Goal: Complete application form

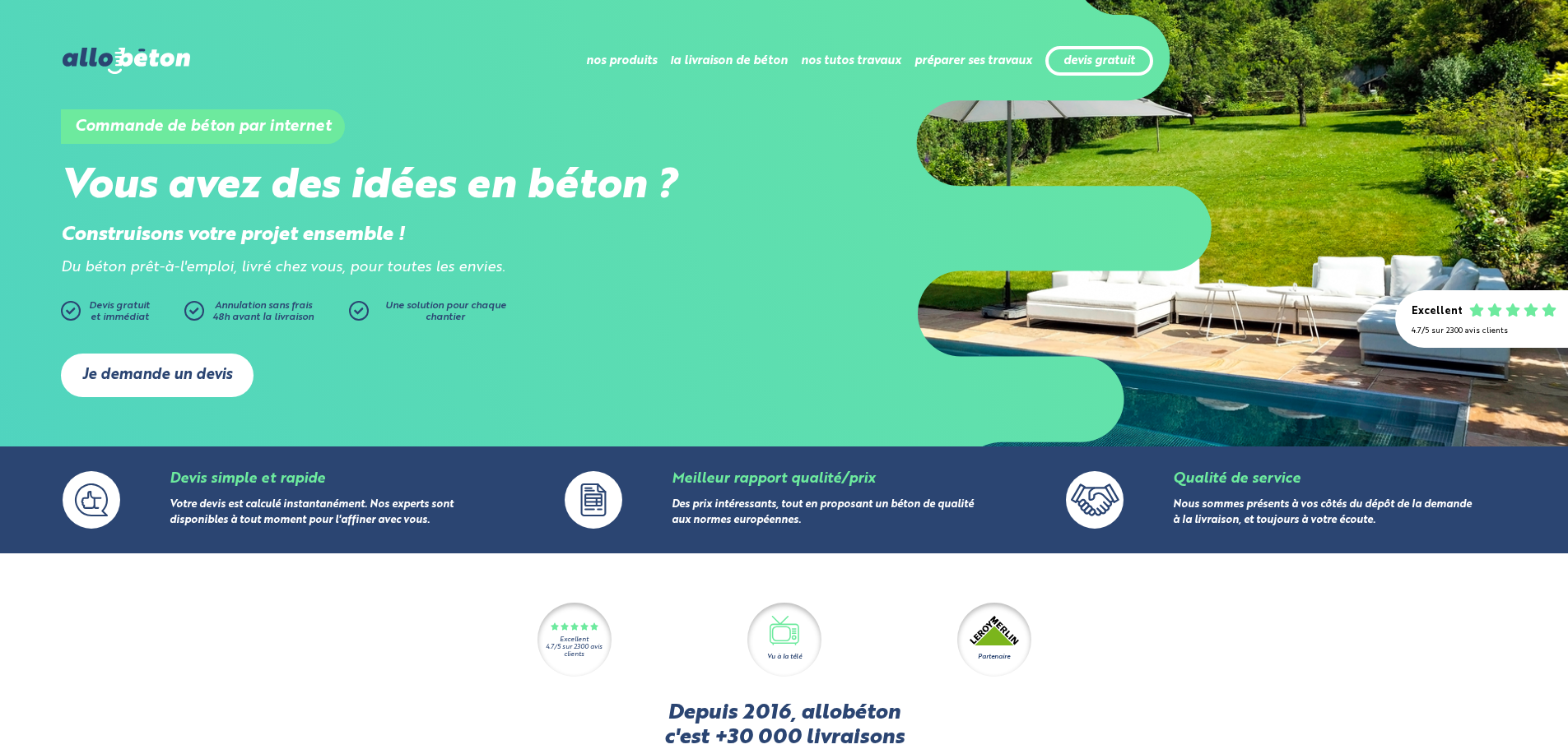
click at [174, 375] on link "Je demande un devis" at bounding box center [157, 375] width 193 height 43
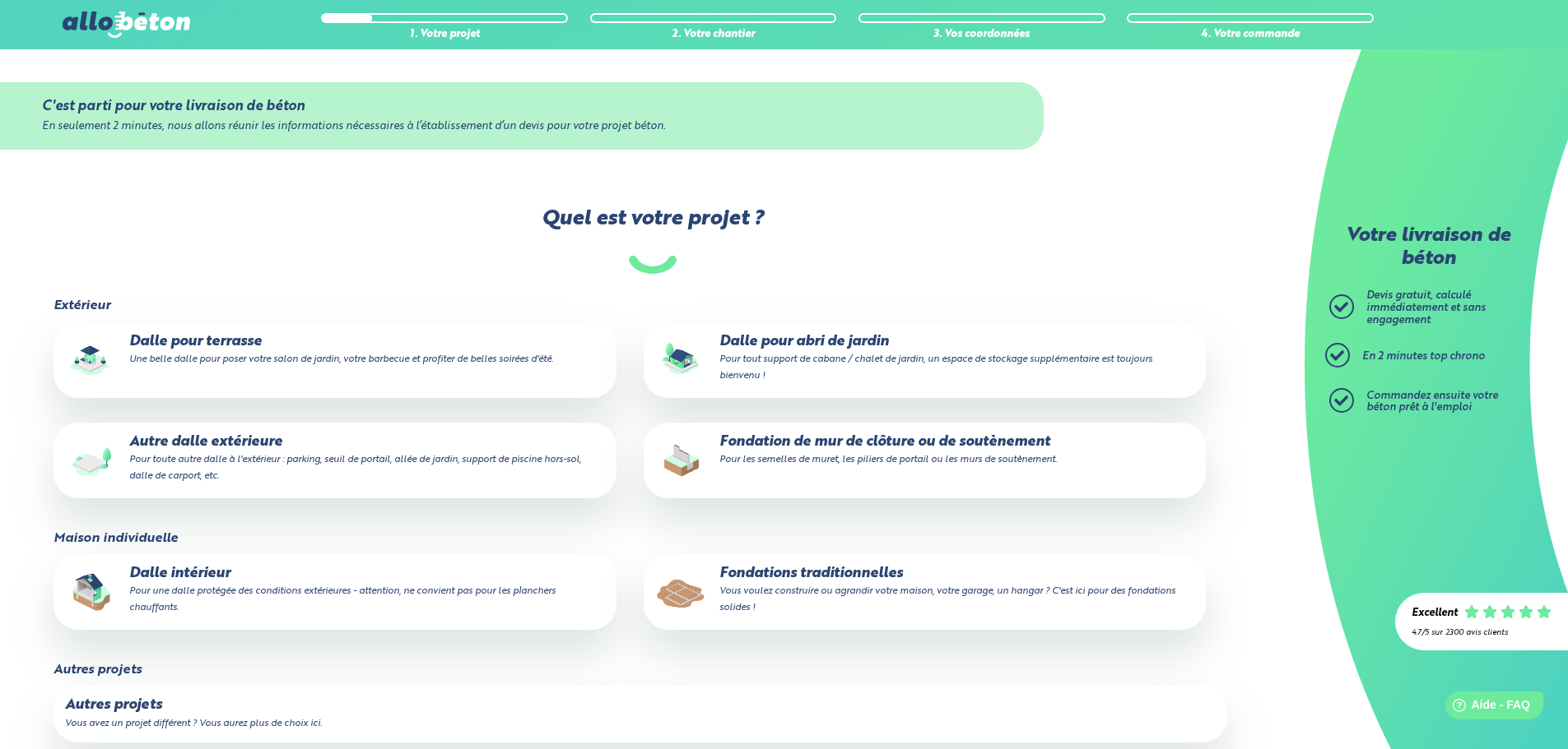
click at [204, 460] on small "Pour toute autre dalle à l'extérieur : parking, seuil de portail, allée de jard…" at bounding box center [355, 468] width 451 height 27
click at [0, 0] on input "Autre dalle extérieure Pour toute autre dalle à l'extérieur : parking, seuil de…" at bounding box center [0, 0] width 0 height 0
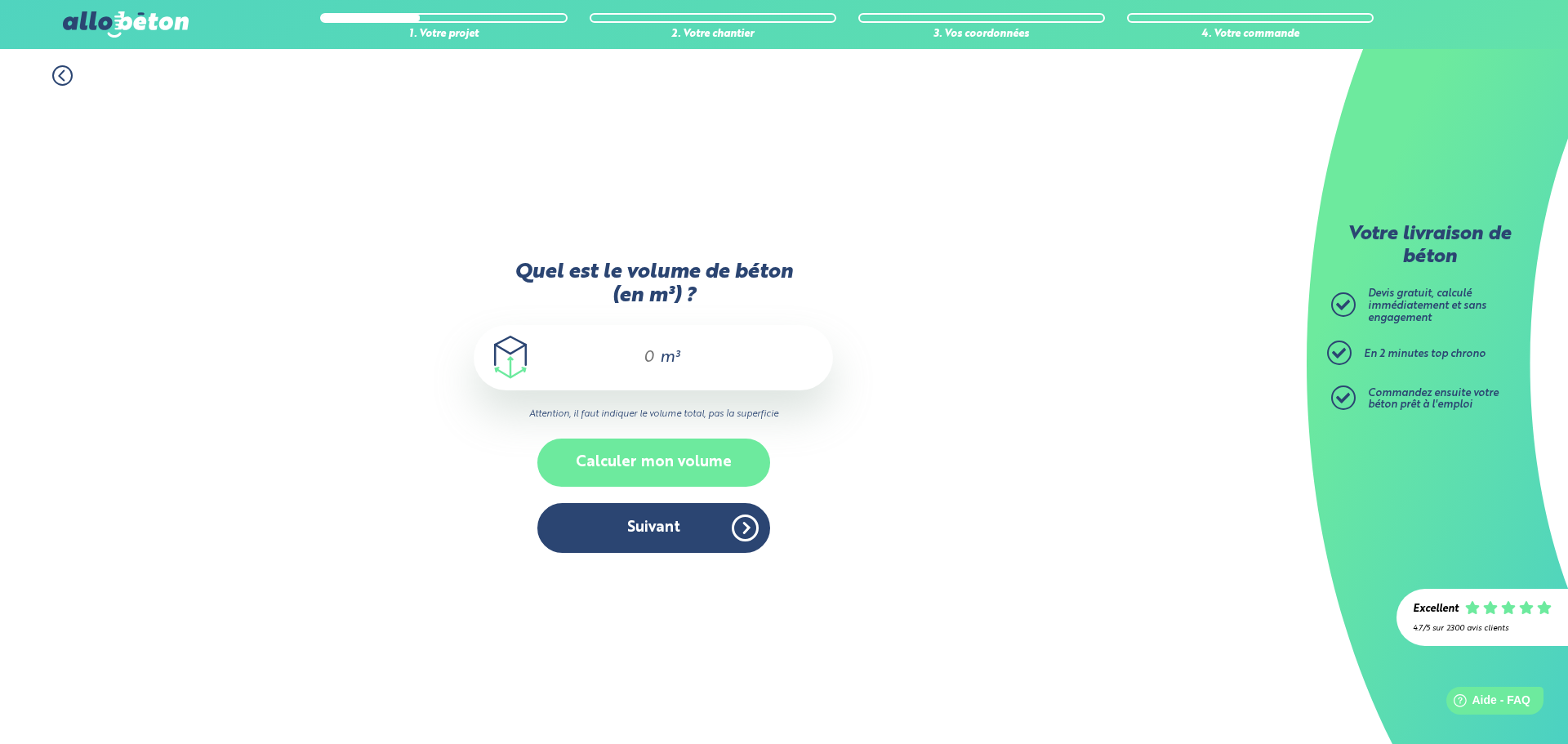
click at [691, 463] on button "Calculer mon volume" at bounding box center [654, 463] width 233 height 48
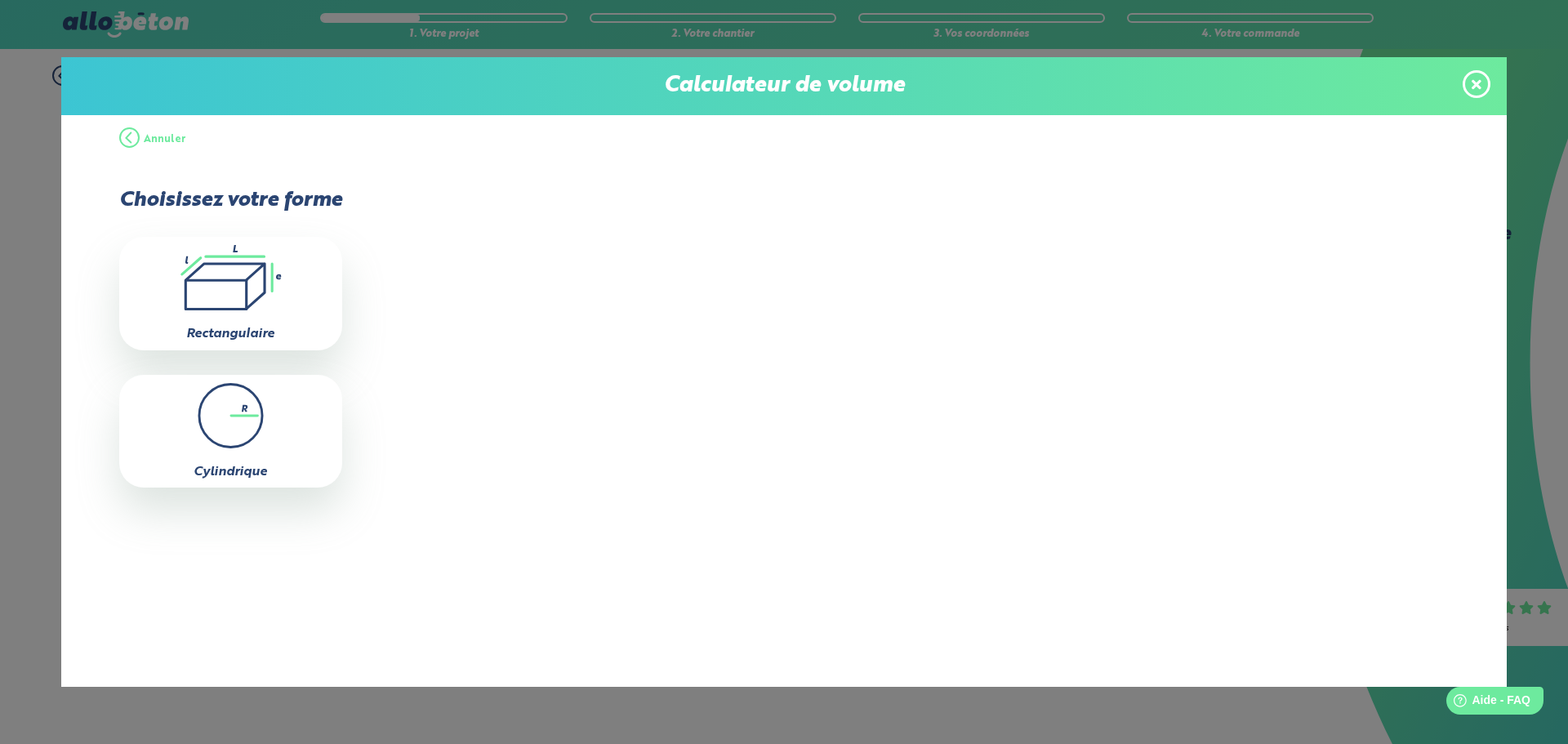
click at [225, 286] on icon ".icon-calc-rectanglea{fill:none;stroke-linecap:round;stroke-width:3px;stroke:#6…" at bounding box center [230, 278] width 206 height 65
type input "0"
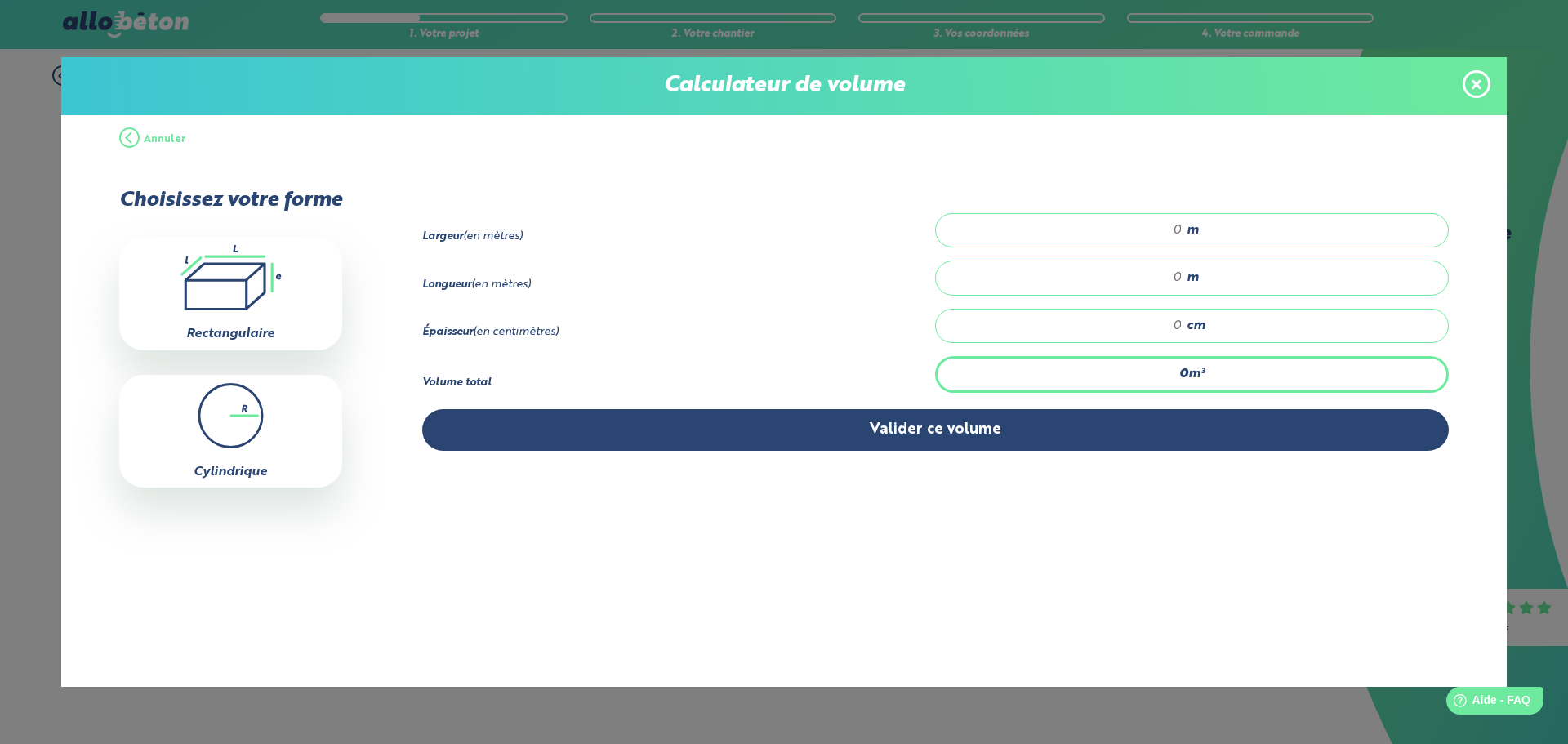
click at [1163, 230] on input "number" at bounding box center [1068, 230] width 230 height 17
click at [1175, 278] on input "number" at bounding box center [1068, 278] width 230 height 17
click at [1183, 234] on div "5380 m" at bounding box center [1192, 229] width 514 height 34
click at [1183, 231] on div "5380 m" at bounding box center [1192, 229] width 514 height 34
type input "5"
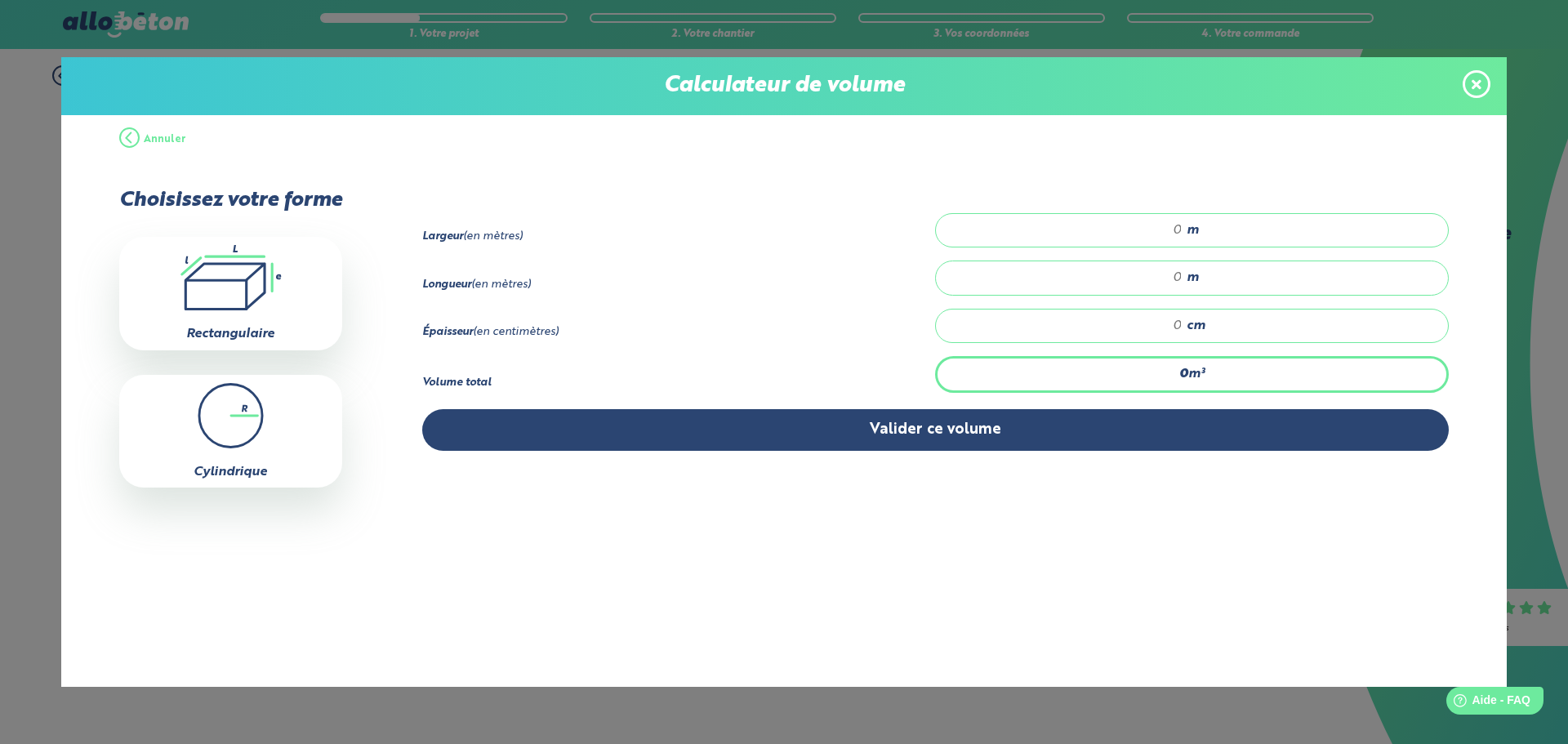
type input "0"
type input "0.40"
drag, startPoint x: 1138, startPoint y: 275, endPoint x: 1332, endPoint y: 344, distance: 205.9
click at [1150, 276] on input "number" at bounding box center [1068, 278] width 230 height 17
type input "5380"
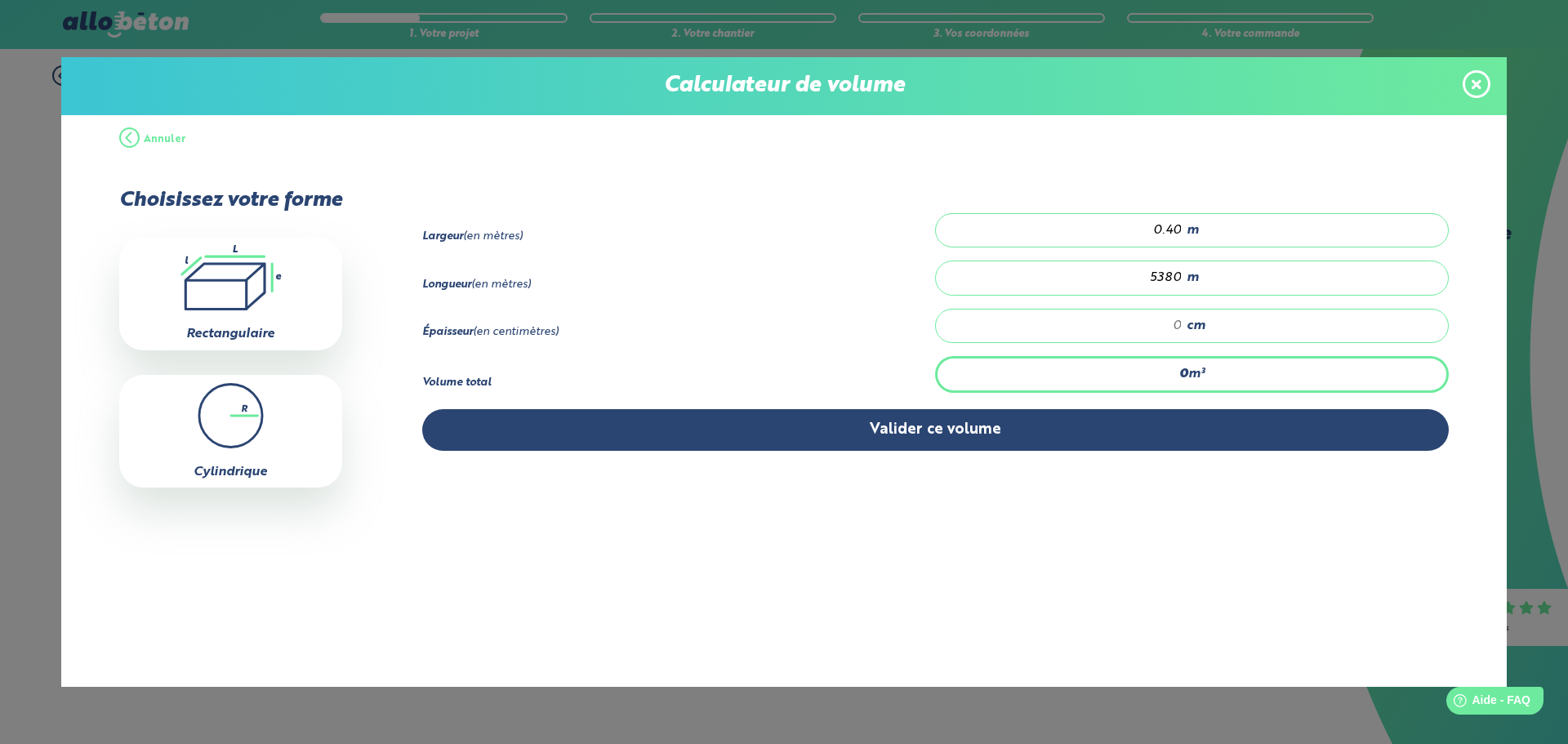
click at [1156, 326] on input "number" at bounding box center [1068, 326] width 230 height 17
type input "21.52"
type input "1"
type input "215.2"
type input "10"
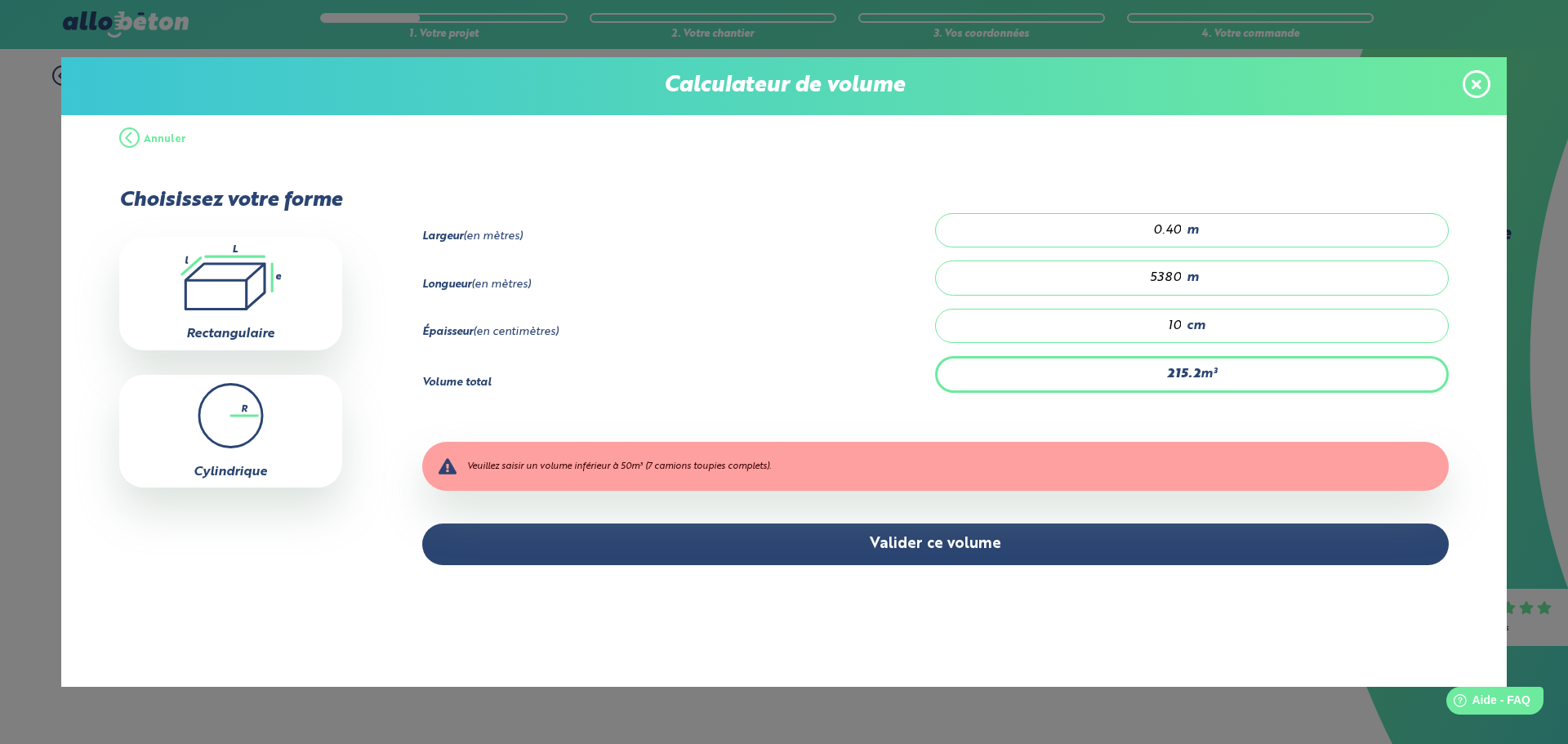
type input "2152"
type input "100"
drag, startPoint x: 1156, startPoint y: 275, endPoint x: 1181, endPoint y: 302, distance: 36.8
click at [1157, 275] on input "5380" at bounding box center [1068, 278] width 230 height 17
type input "2.152"
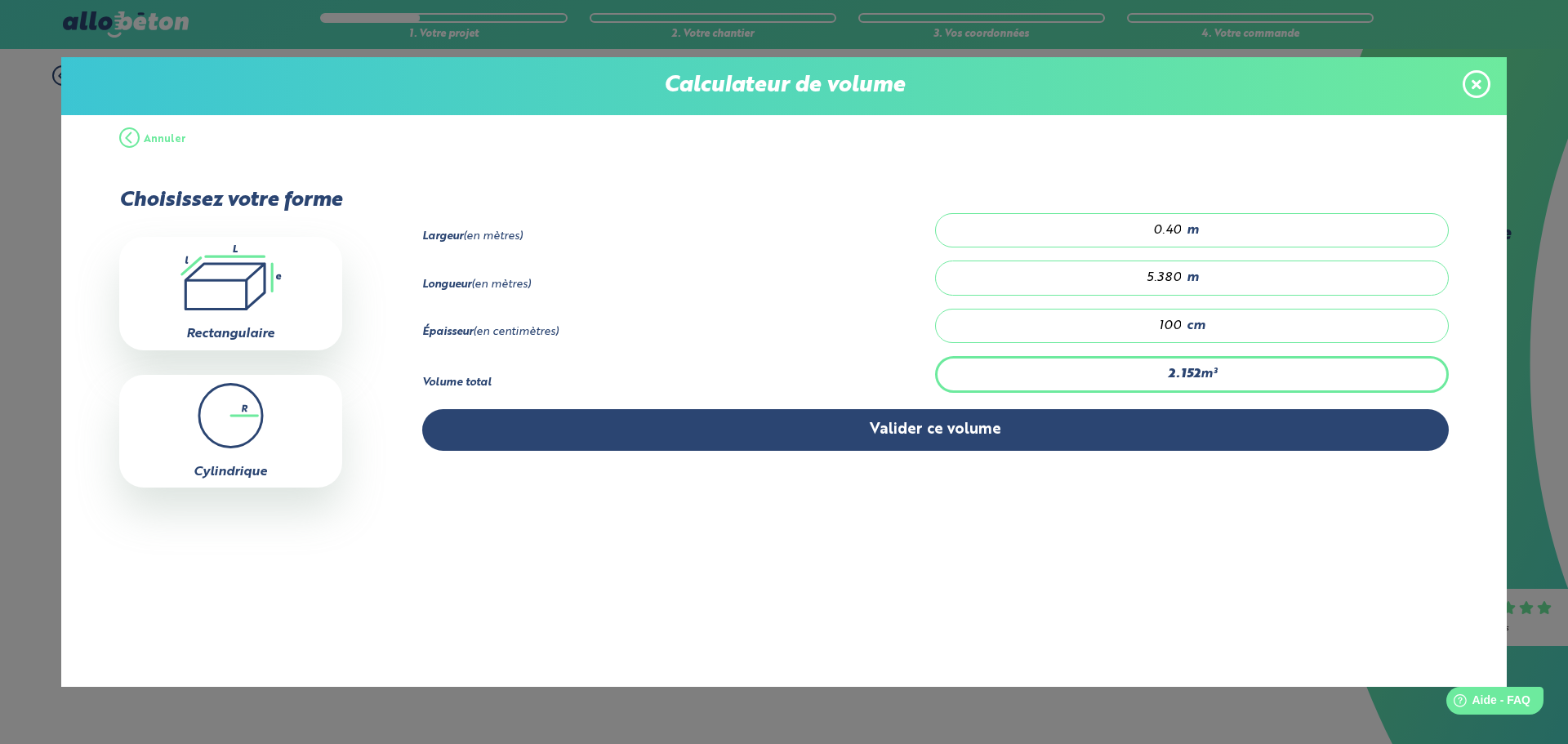
type input "5.380"
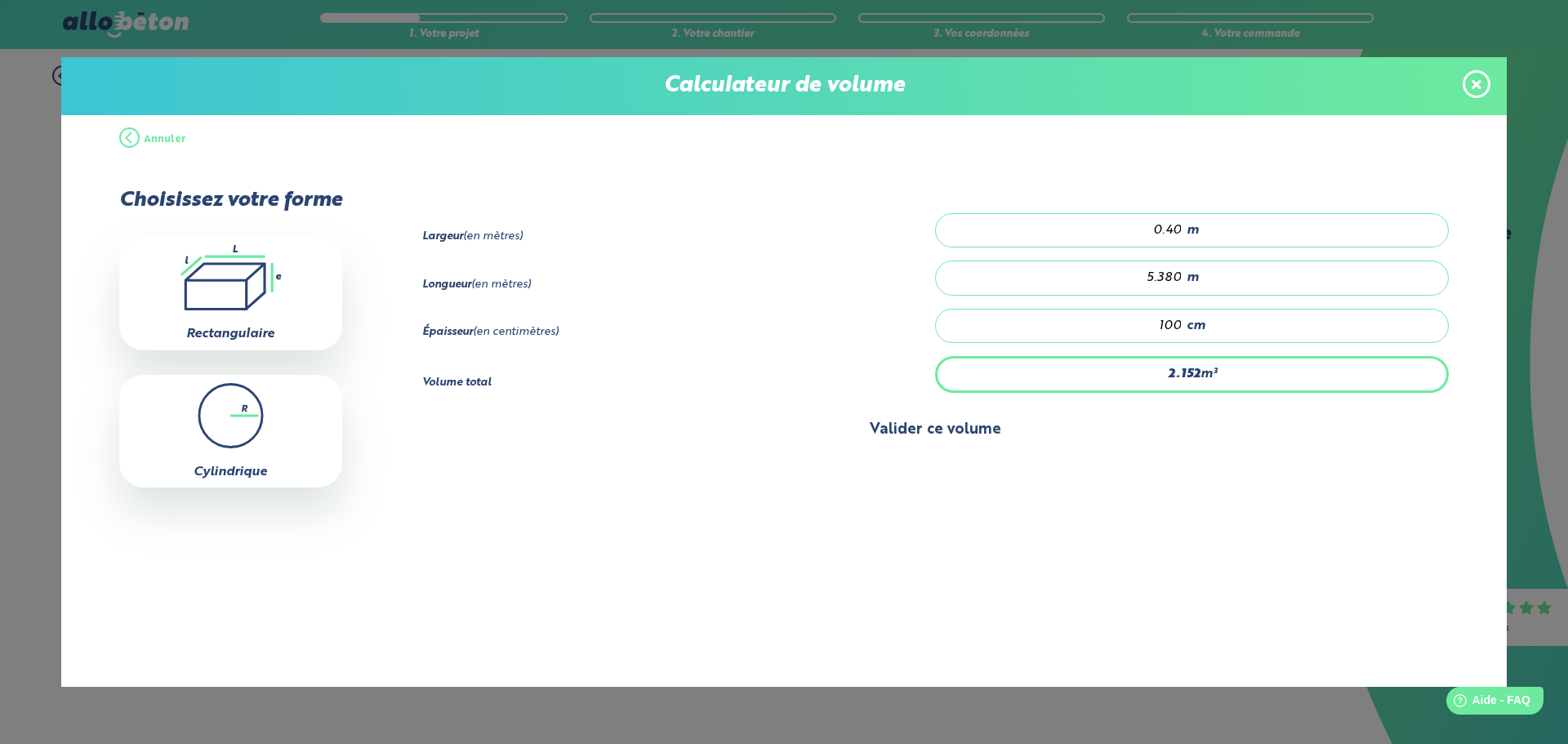
click at [942, 434] on button "Valider ce volume" at bounding box center [936, 430] width 1028 height 41
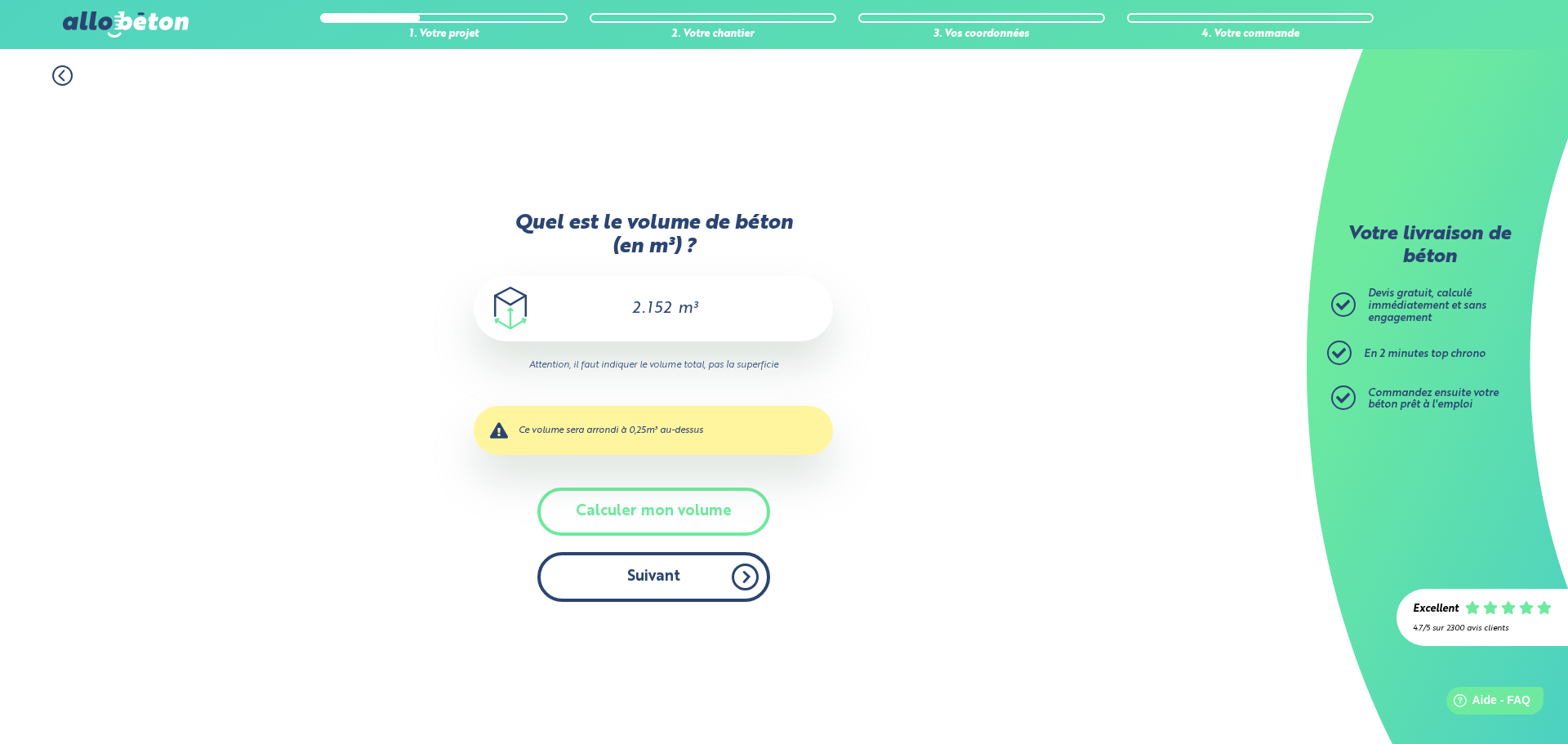
click at [678, 586] on button "Suivant" at bounding box center [654, 577] width 233 height 50
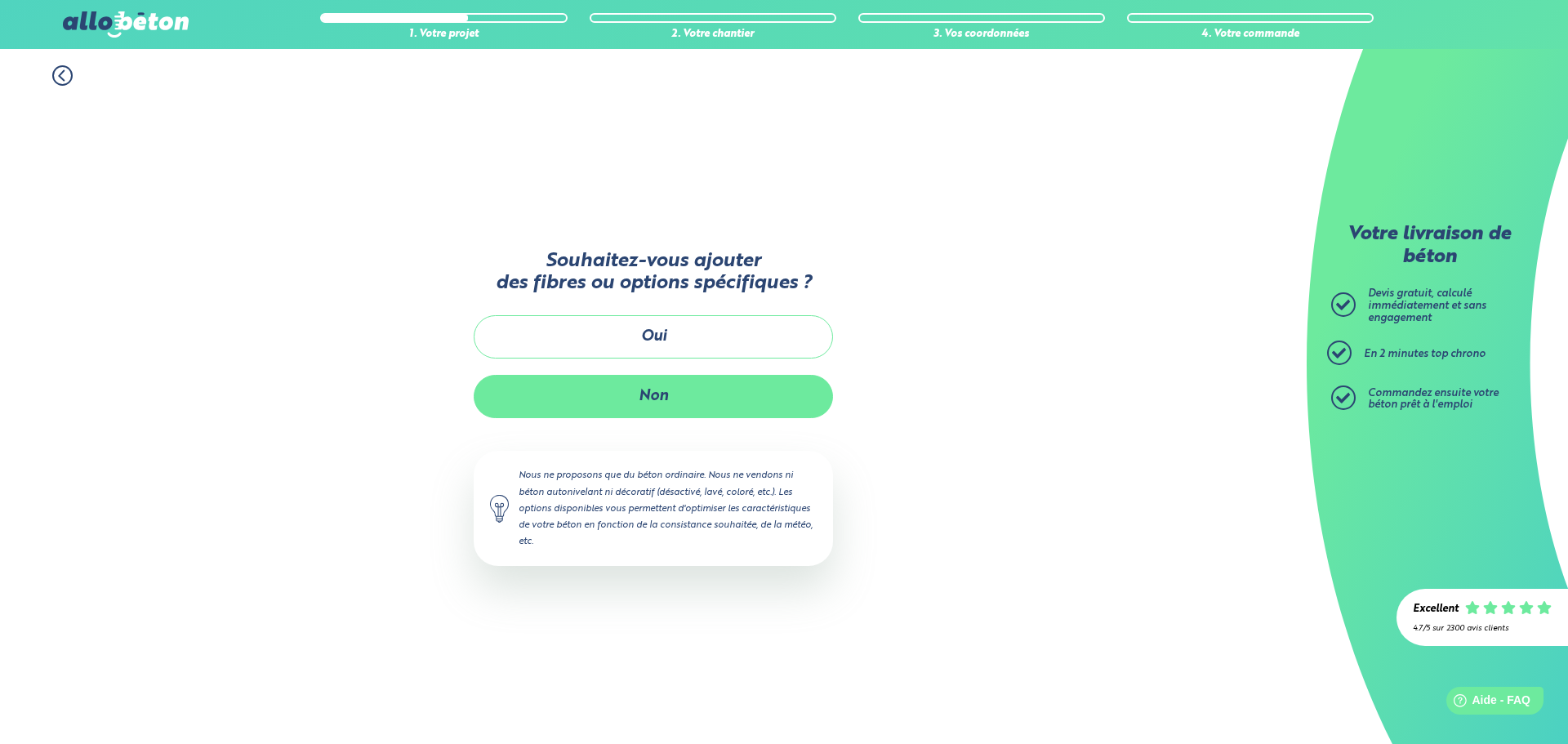
click at [663, 403] on button "Non" at bounding box center [654, 397] width 359 height 43
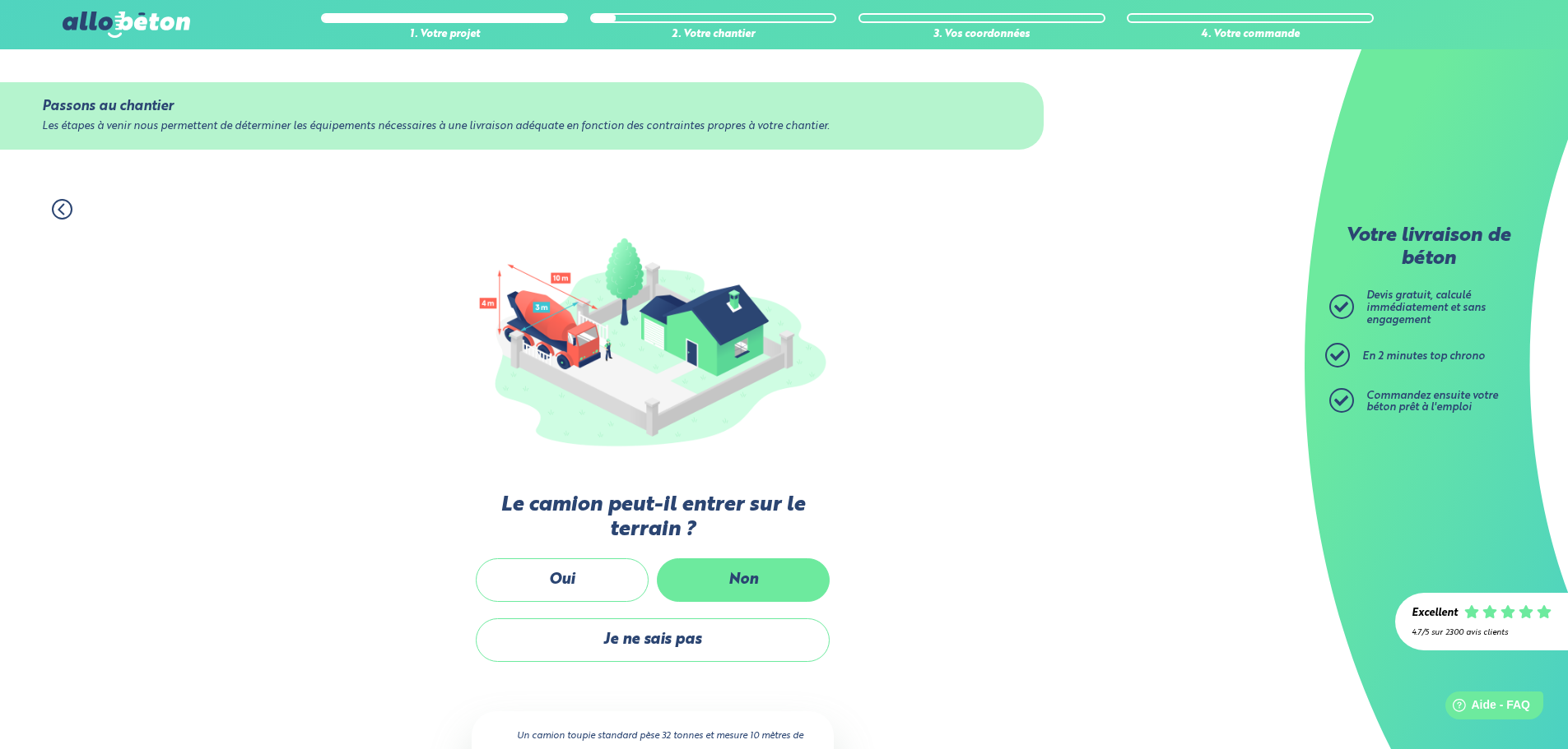
click at [739, 580] on label "Non" at bounding box center [743, 581] width 173 height 43
click at [0, 0] on input "Non" at bounding box center [0, 0] width 0 height 0
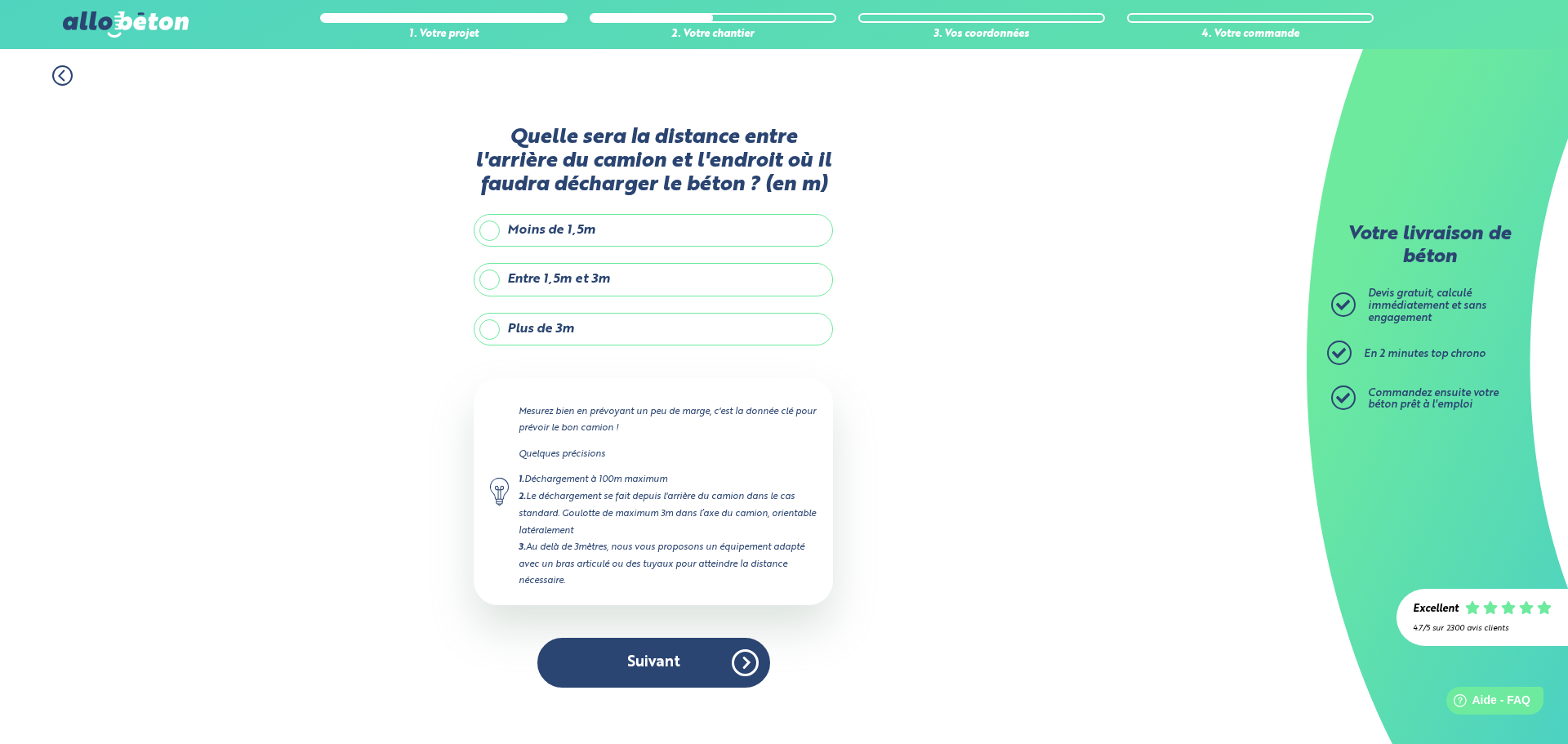
click at [574, 229] on label "Moins de 1,5m" at bounding box center [654, 229] width 359 height 32
click at [0, 0] on input "Moins de 1,5m" at bounding box center [0, 0] width 0 height 0
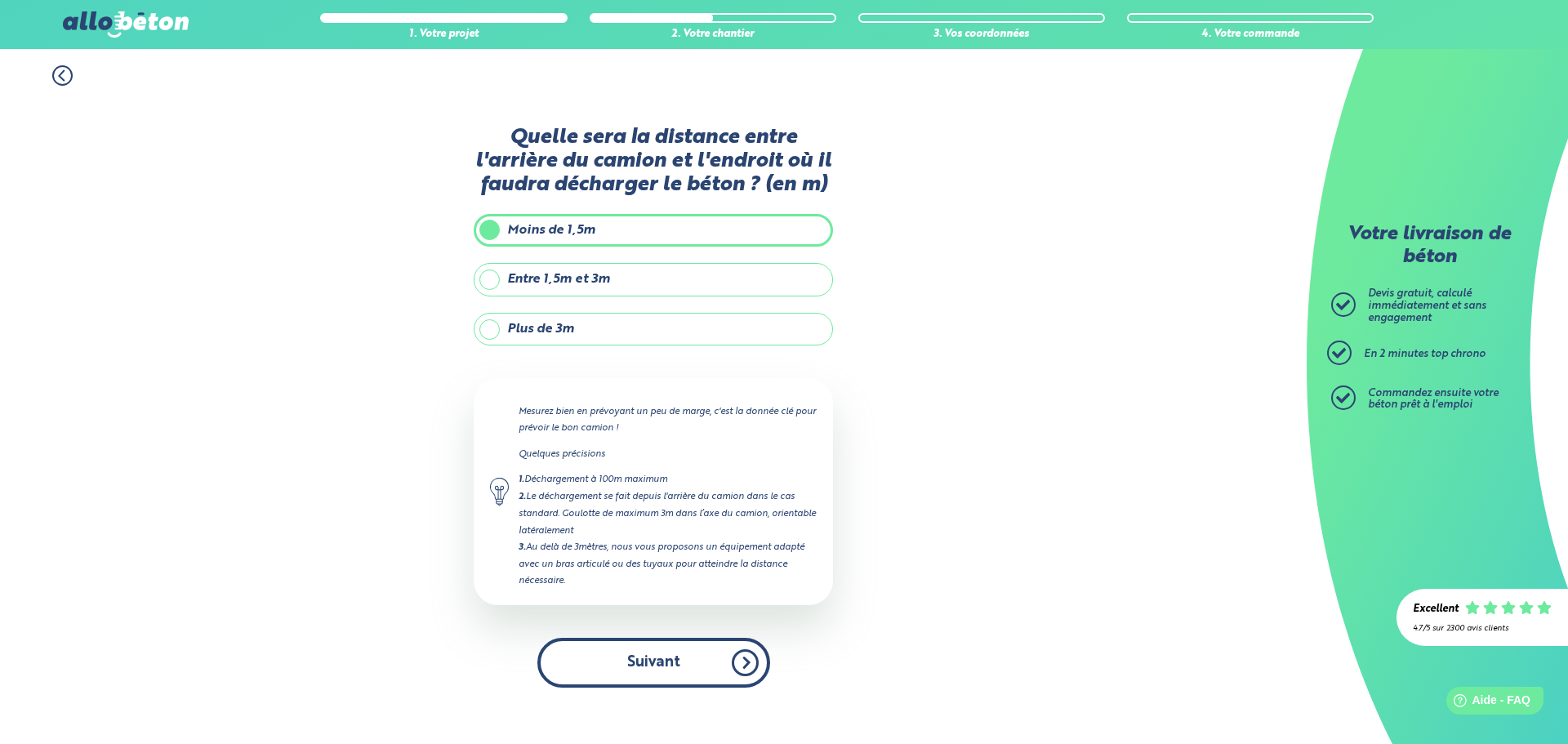
drag, startPoint x: 684, startPoint y: 655, endPoint x: 724, endPoint y: 655, distance: 40.0
click at [687, 655] on button "Suivant" at bounding box center [654, 663] width 233 height 50
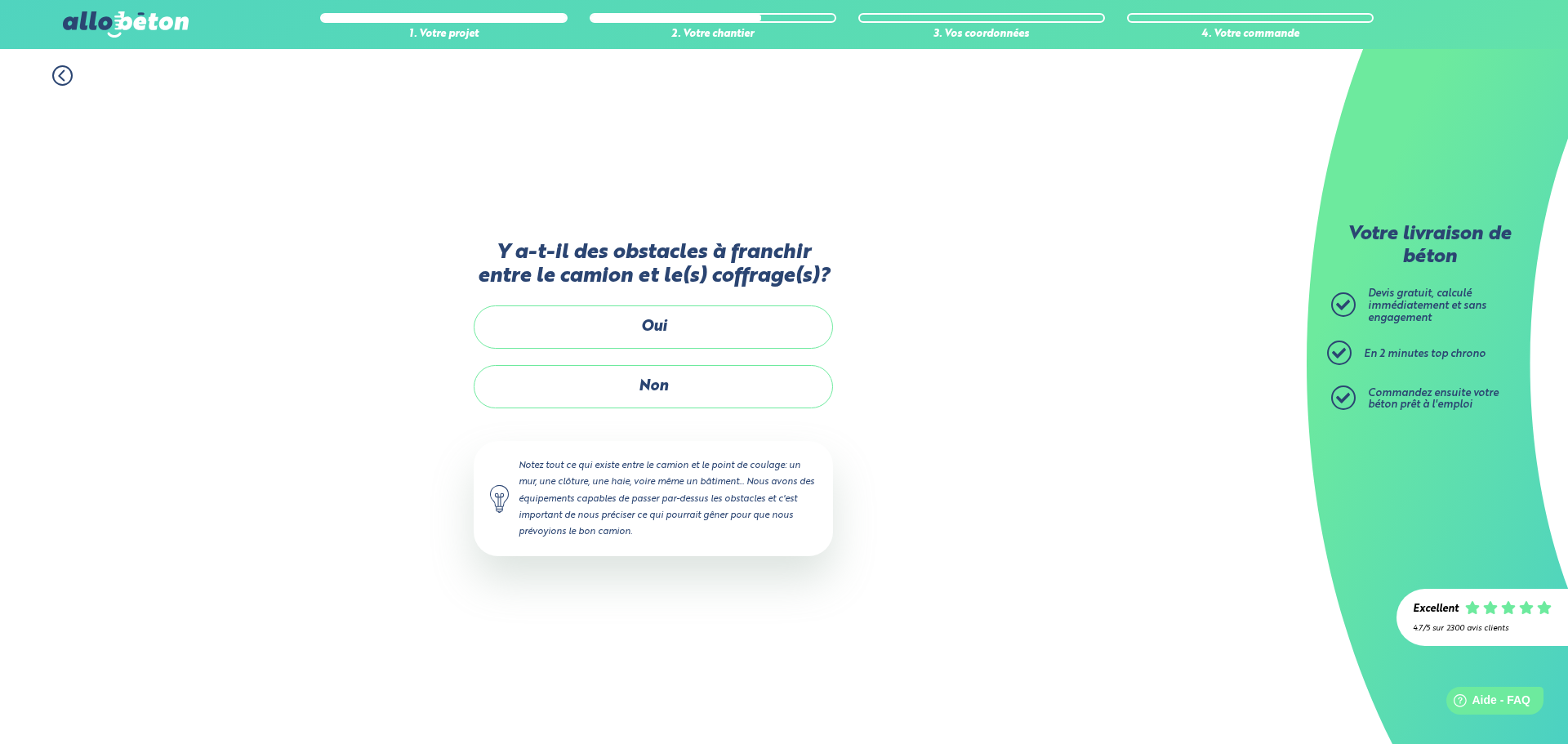
click at [716, 403] on label "Non" at bounding box center [654, 387] width 359 height 43
click at [0, 0] on input "Non" at bounding box center [0, 0] width 0 height 0
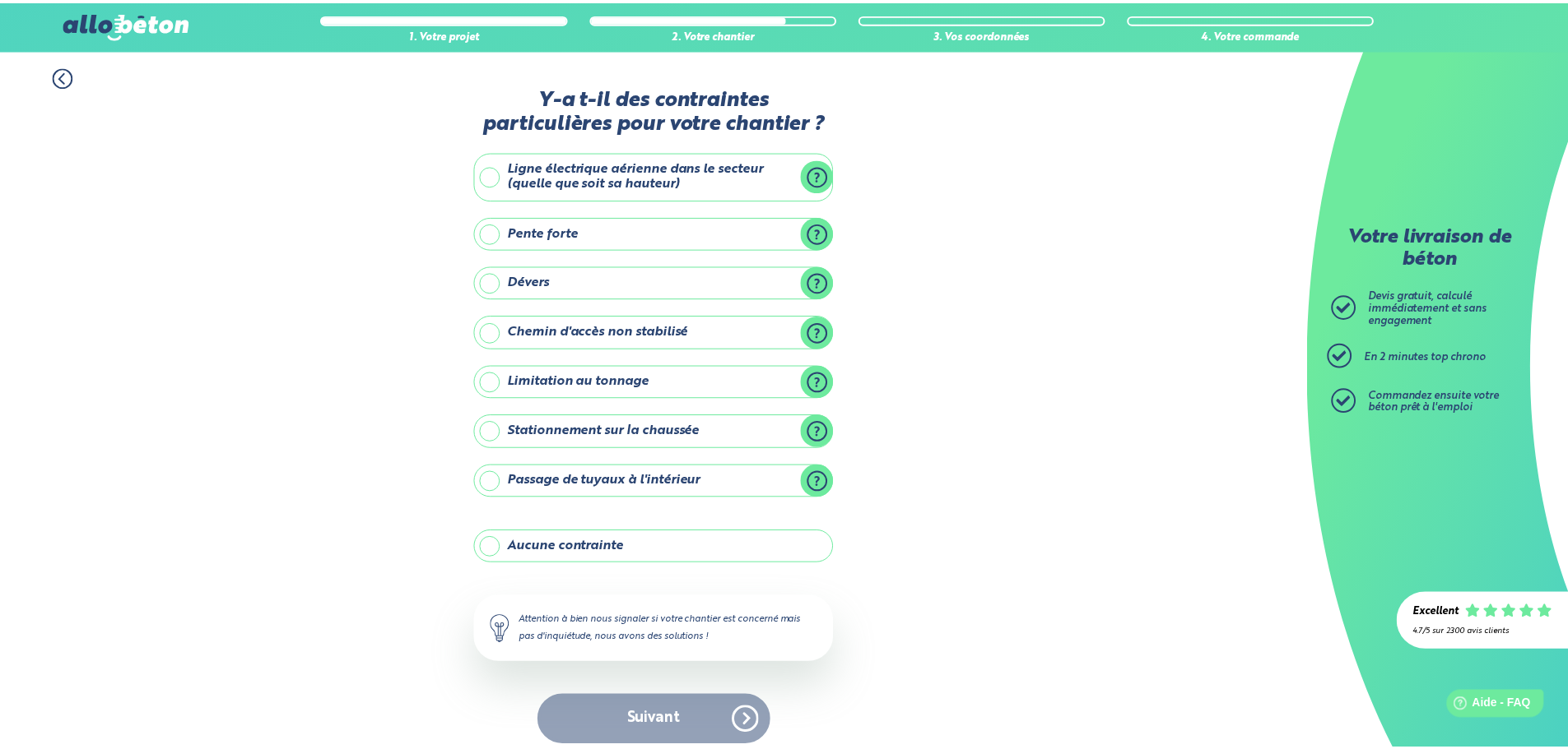
scroll to position [13, 0]
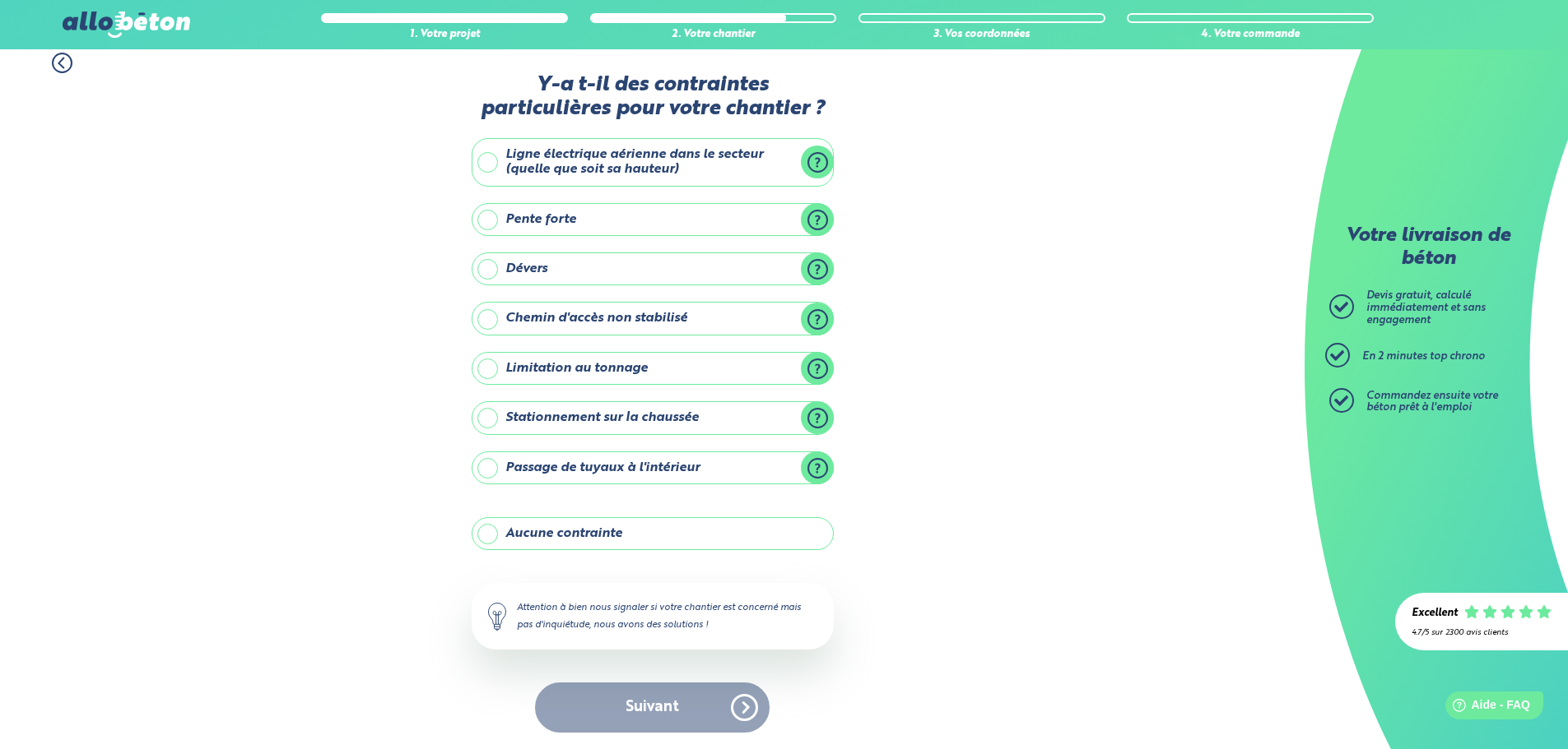
click at [557, 540] on label "Aucune contrainte" at bounding box center [653, 533] width 362 height 33
click at [0, 0] on input "Aucune contrainte" at bounding box center [0, 0] width 0 height 0
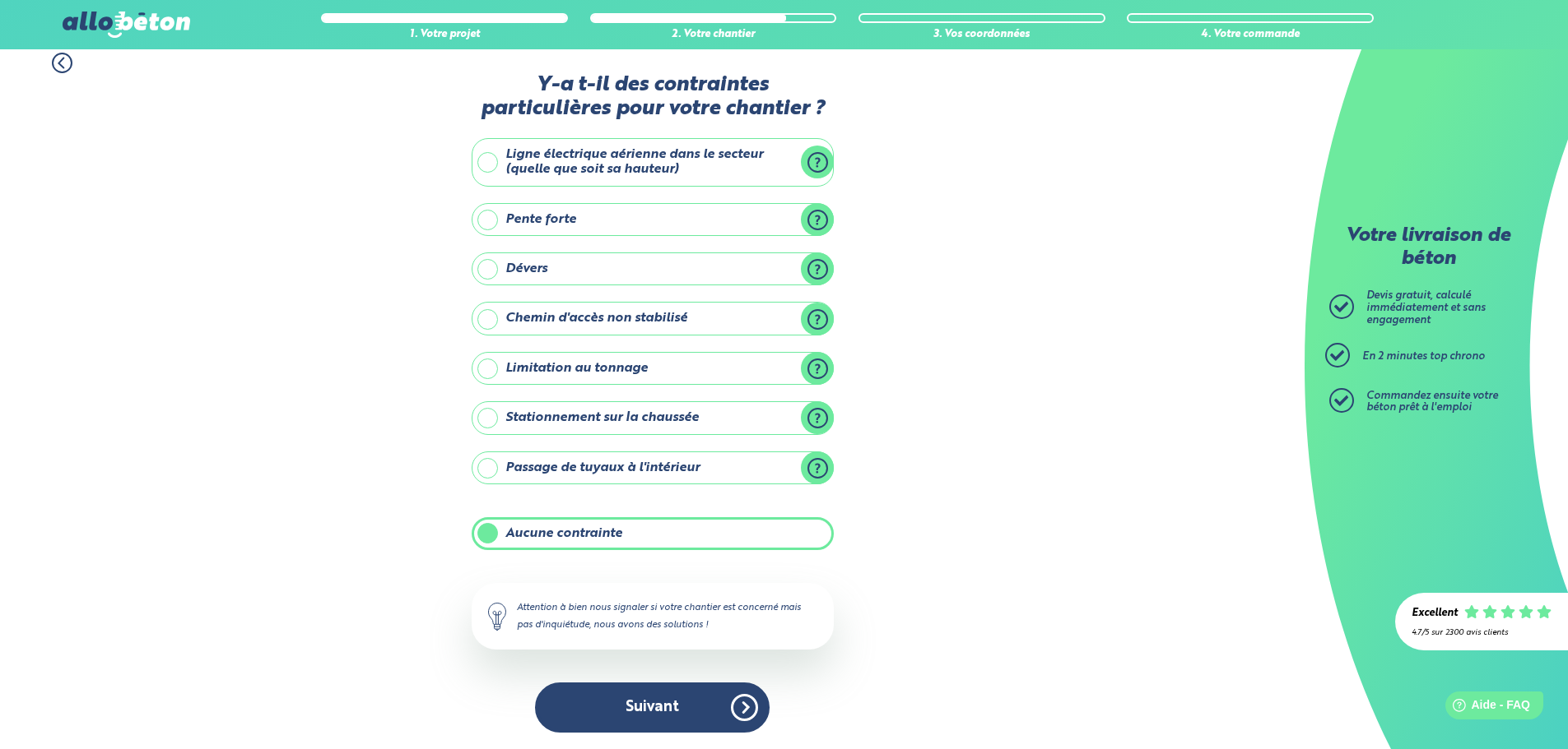
drag, startPoint x: 680, startPoint y: 713, endPoint x: 789, endPoint y: 731, distance: 110.5
click at [683, 716] on button "Suivant" at bounding box center [652, 707] width 234 height 50
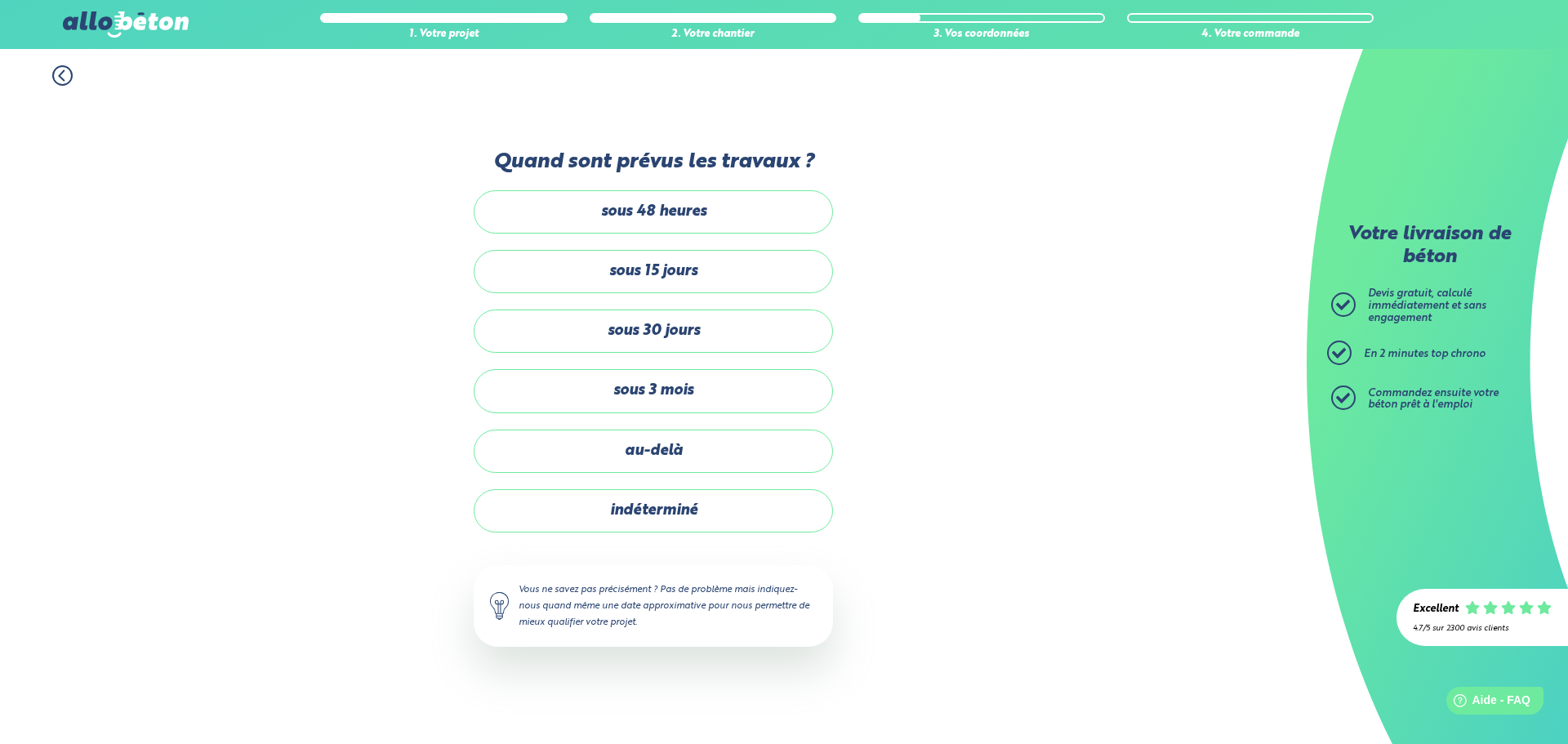
click at [689, 514] on label "indéterminé" at bounding box center [654, 511] width 359 height 43
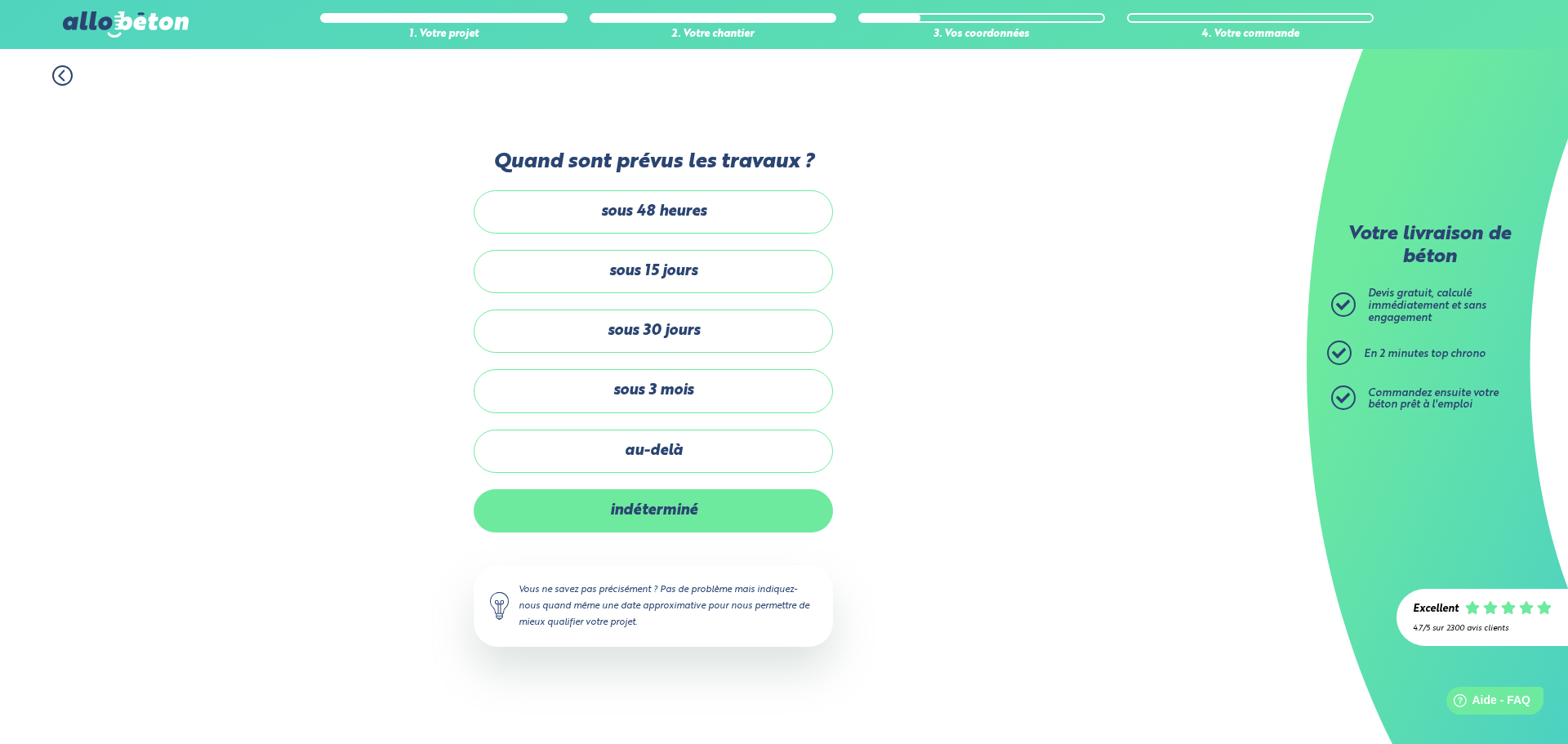
click at [620, 519] on label "indéterminé" at bounding box center [654, 511] width 359 height 43
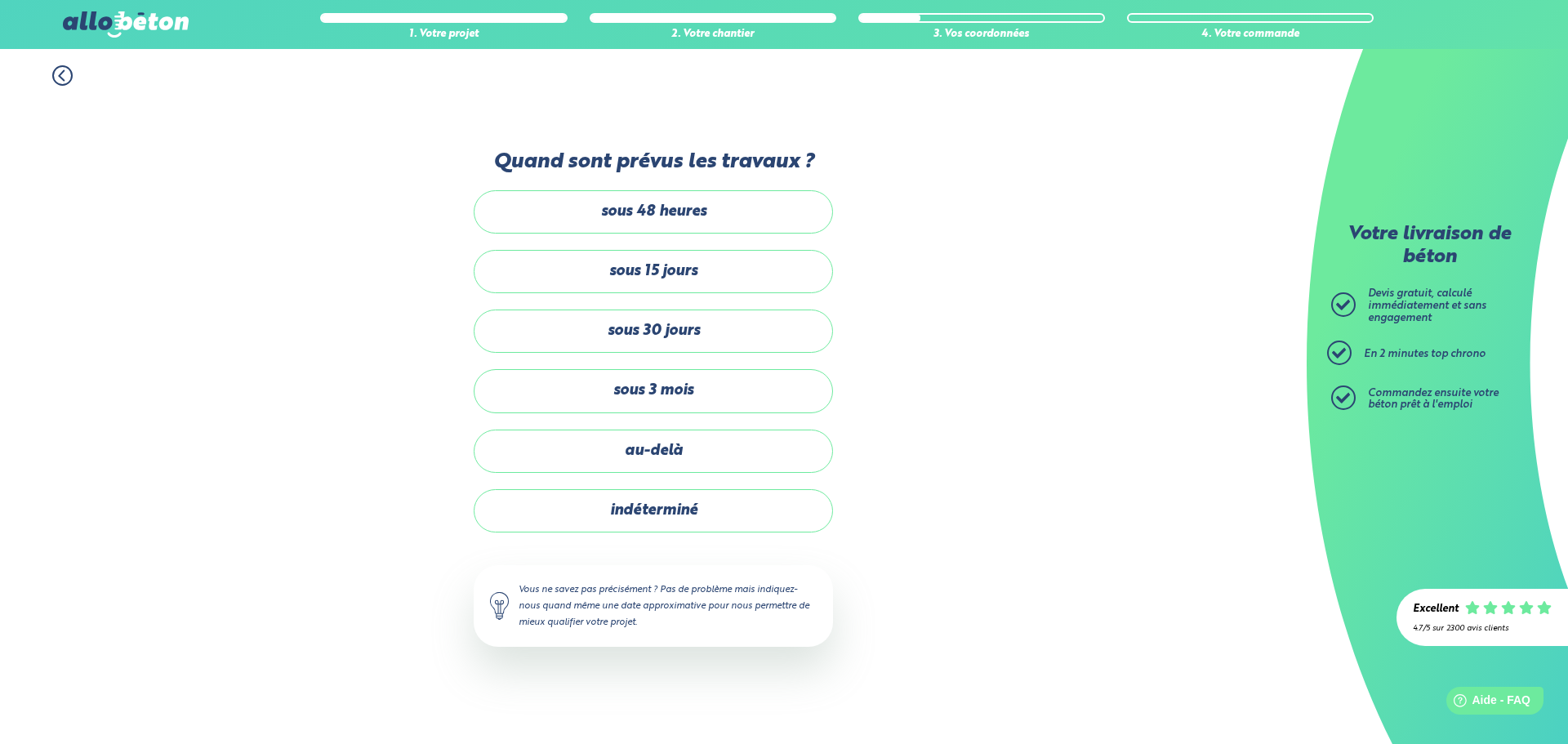
click at [0, 0] on input "indéterminé" at bounding box center [0, 0] width 0 height 0
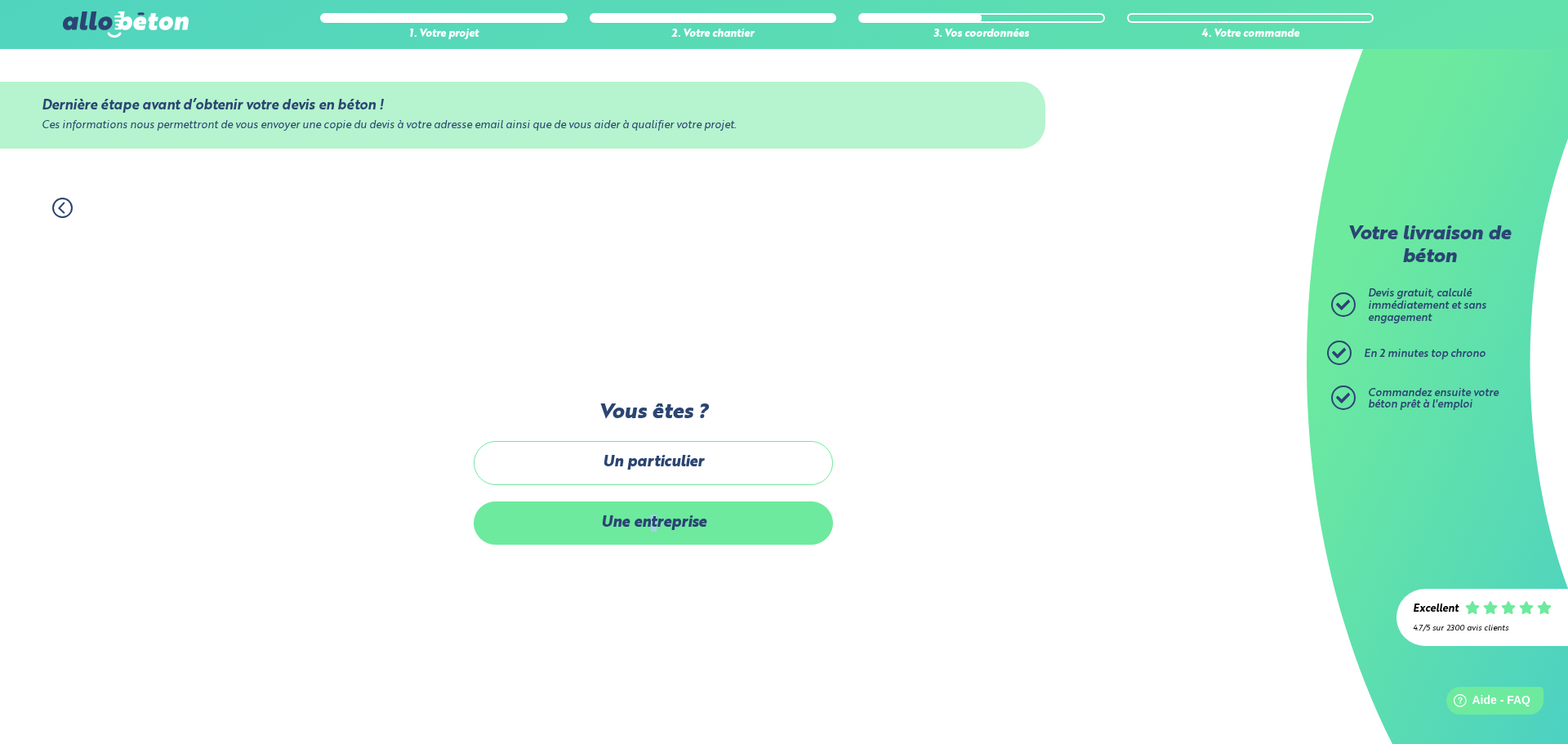
drag, startPoint x: 654, startPoint y: 529, endPoint x: 721, endPoint y: 538, distance: 67.6
click at [659, 532] on label "Une entreprise" at bounding box center [654, 523] width 359 height 43
click at [646, 515] on label "Une entreprise" at bounding box center [654, 523] width 359 height 43
click at [0, 0] on input "Une entreprise" at bounding box center [0, 0] width 0 height 0
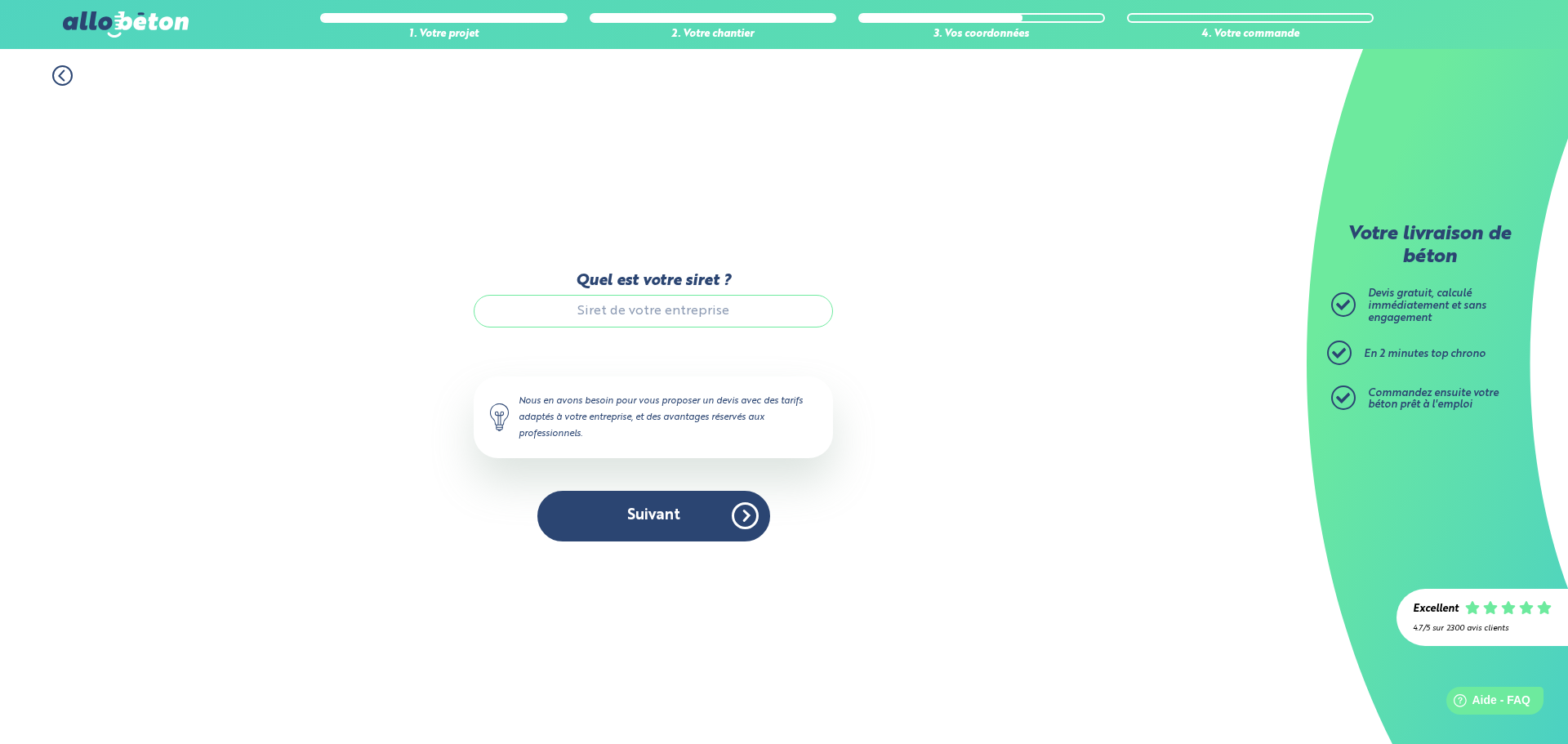
click at [619, 324] on input "Quel est votre siret ?" at bounding box center [654, 311] width 359 height 32
click at [611, 319] on input "Quel est votre siret ?" at bounding box center [654, 311] width 359 height 32
click at [614, 319] on input "Quel est votre siret ?" at bounding box center [654, 311] width 359 height 32
drag, startPoint x: 614, startPoint y: 319, endPoint x: 568, endPoint y: 303, distance: 48.7
click at [568, 303] on input "Quel est votre siret ?" at bounding box center [654, 311] width 359 height 32
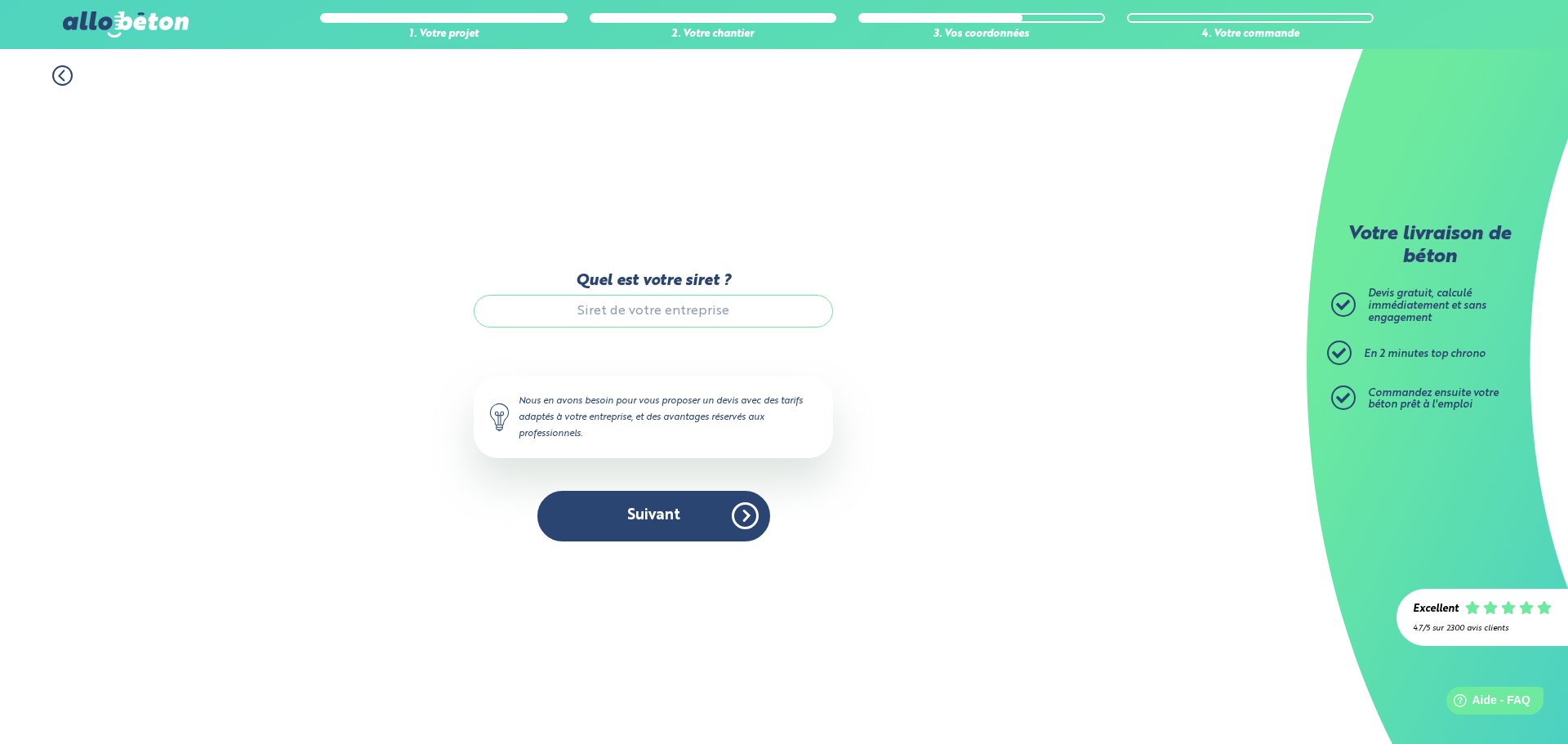
paste input "92959547800017"
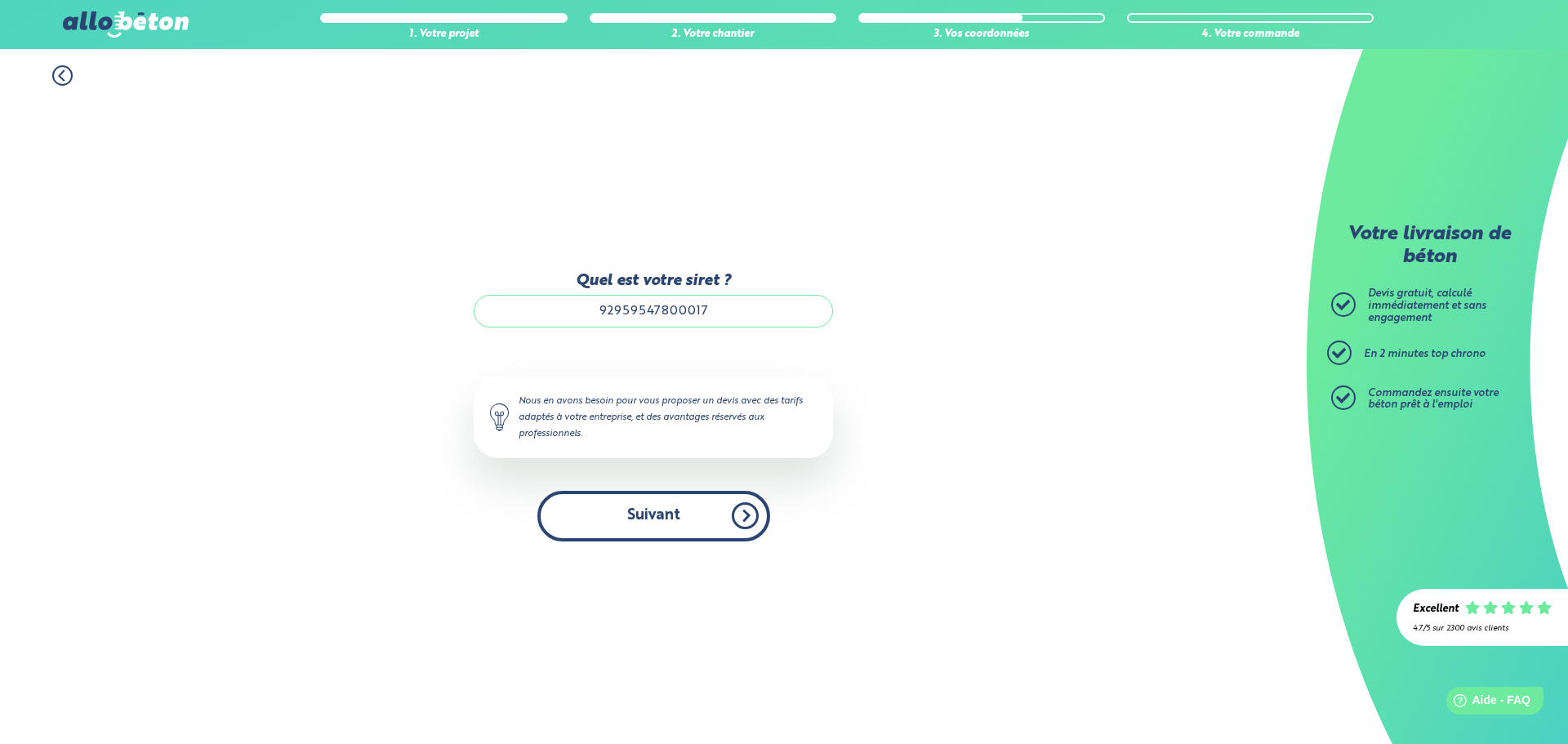
type input "92959547800017"
click at [692, 533] on button "Suivant" at bounding box center [654, 516] width 233 height 50
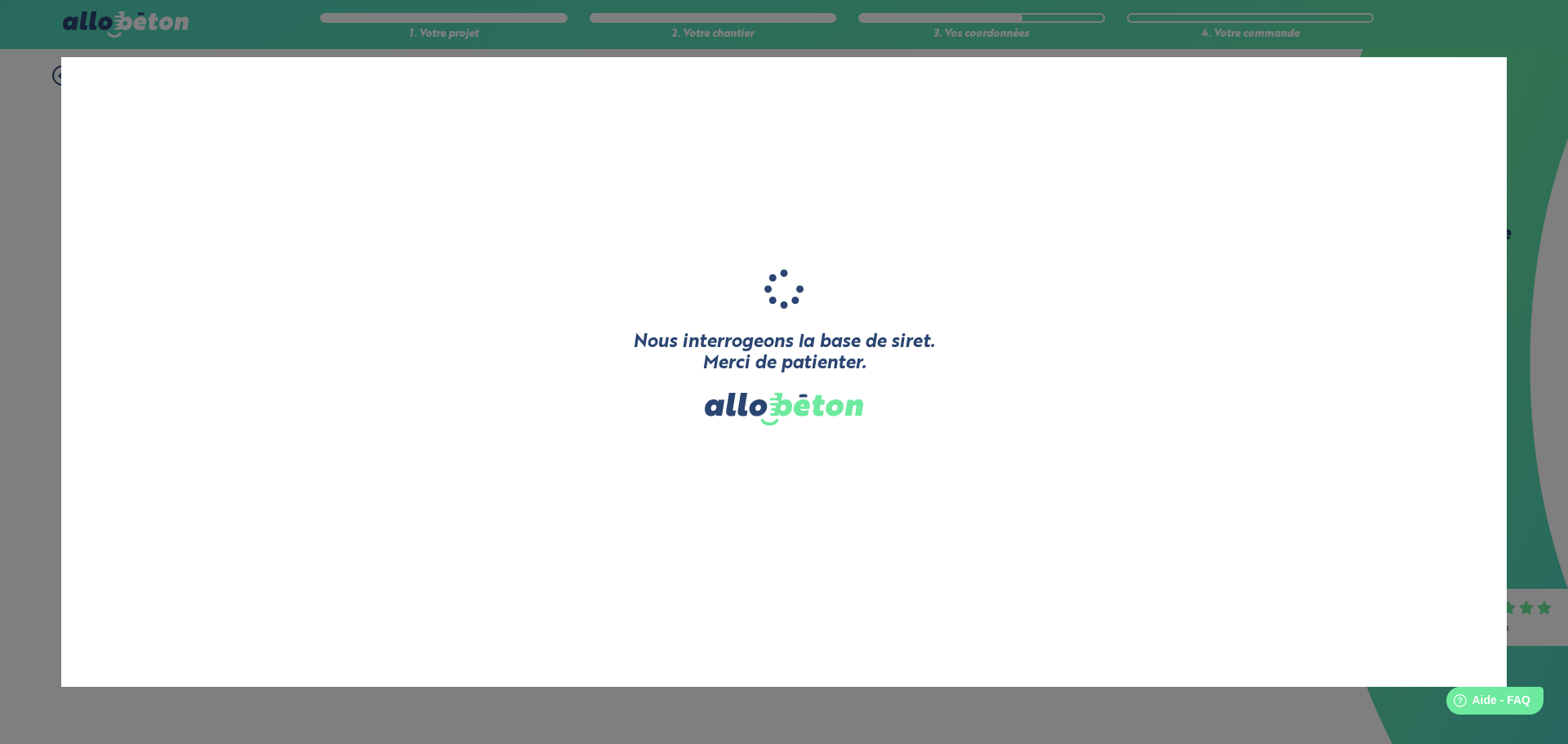
type input "FLYACCESS"
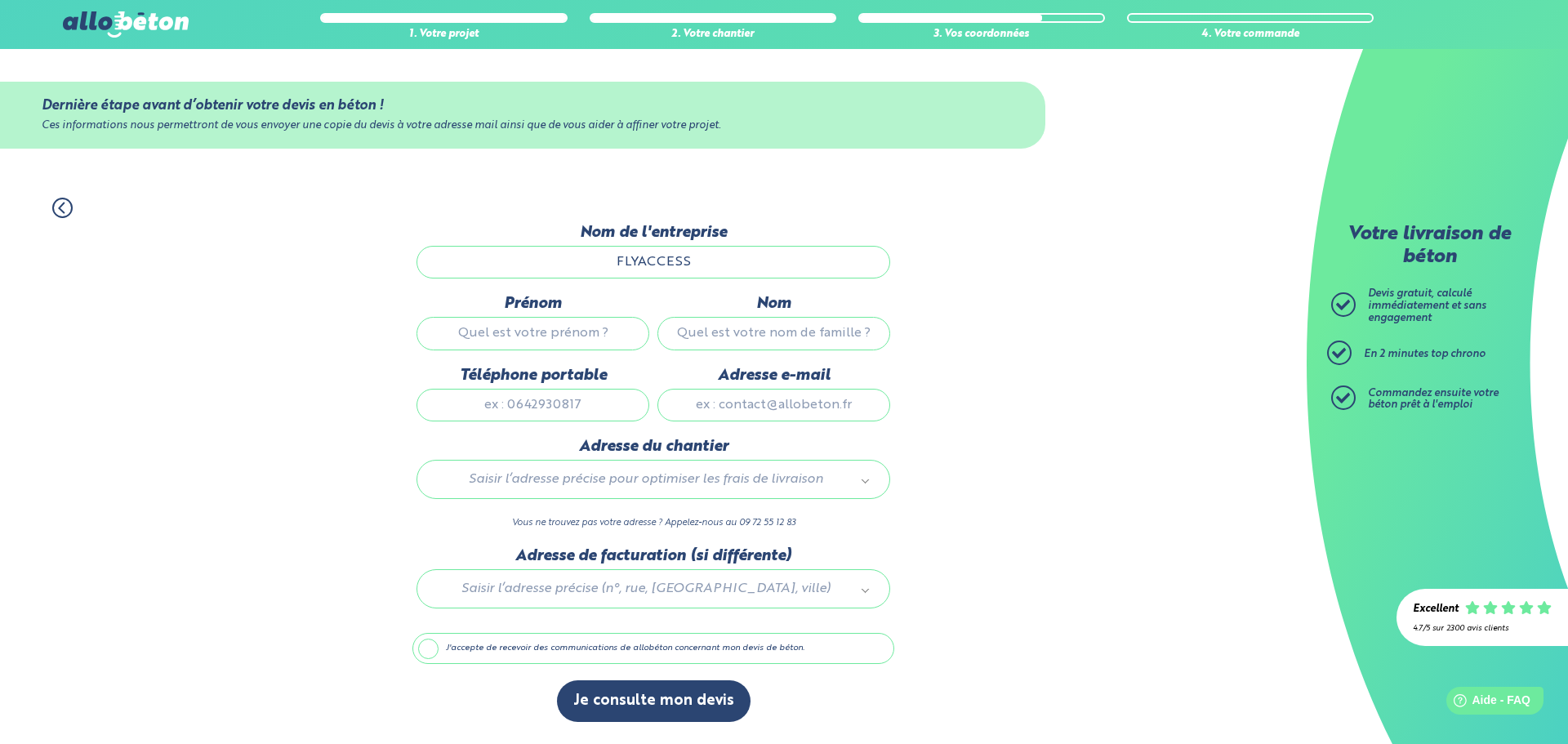
drag, startPoint x: 530, startPoint y: 338, endPoint x: 554, endPoint y: 347, distance: 25.6
click at [530, 339] on input "Prénom" at bounding box center [533, 333] width 233 height 32
type input "yoan"
click at [777, 345] on input "Nom" at bounding box center [774, 333] width 233 height 32
drag, startPoint x: 491, startPoint y: 405, endPoint x: 577, endPoint y: 412, distance: 86.3
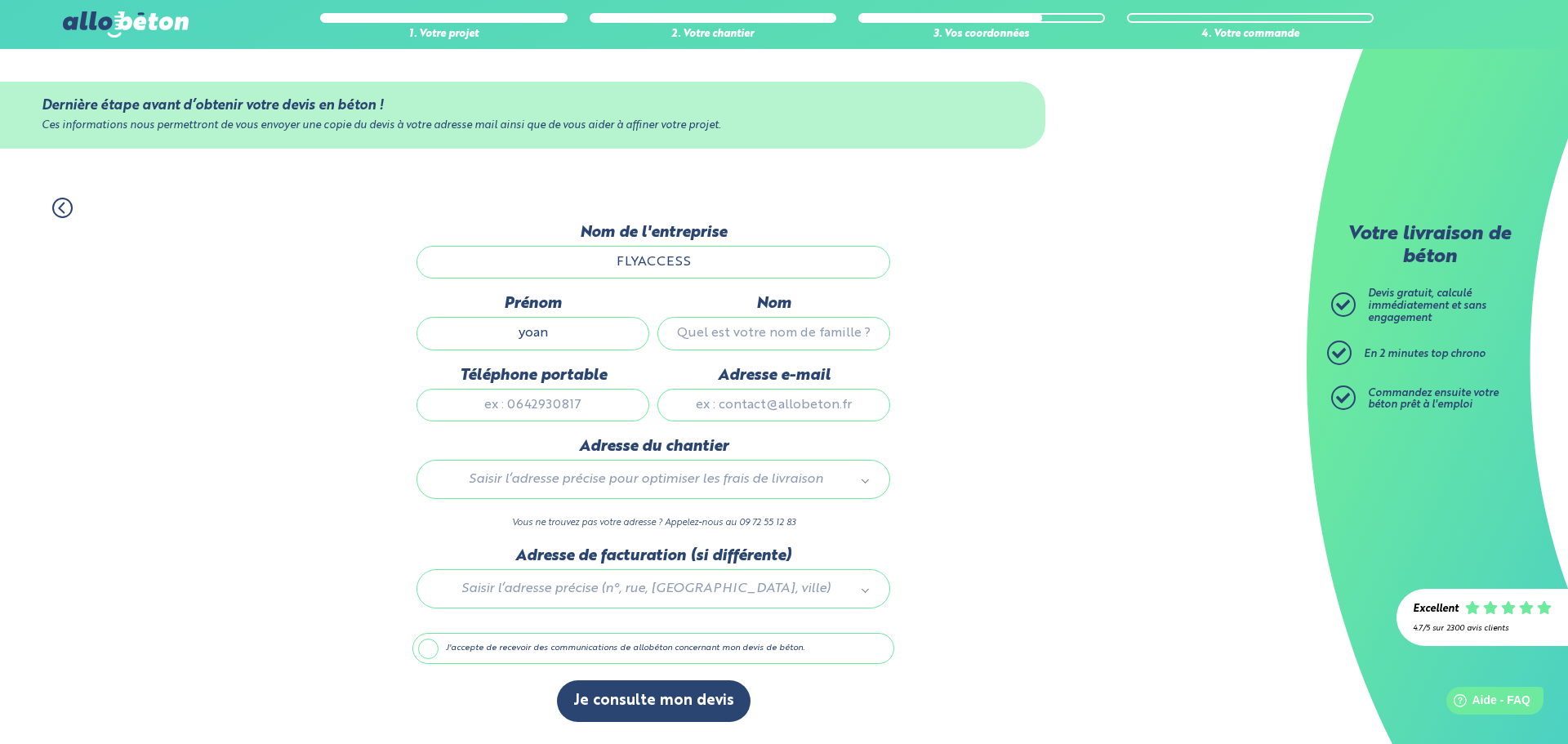
click at [505, 405] on input "Téléphone portable" at bounding box center [533, 404] width 233 height 32
type input "0782838612"
type input "FLYACCESS"
type input "[EMAIL_ADDRESS][DOMAIN_NAME]"
type input "[STREET_ADDRESS]"
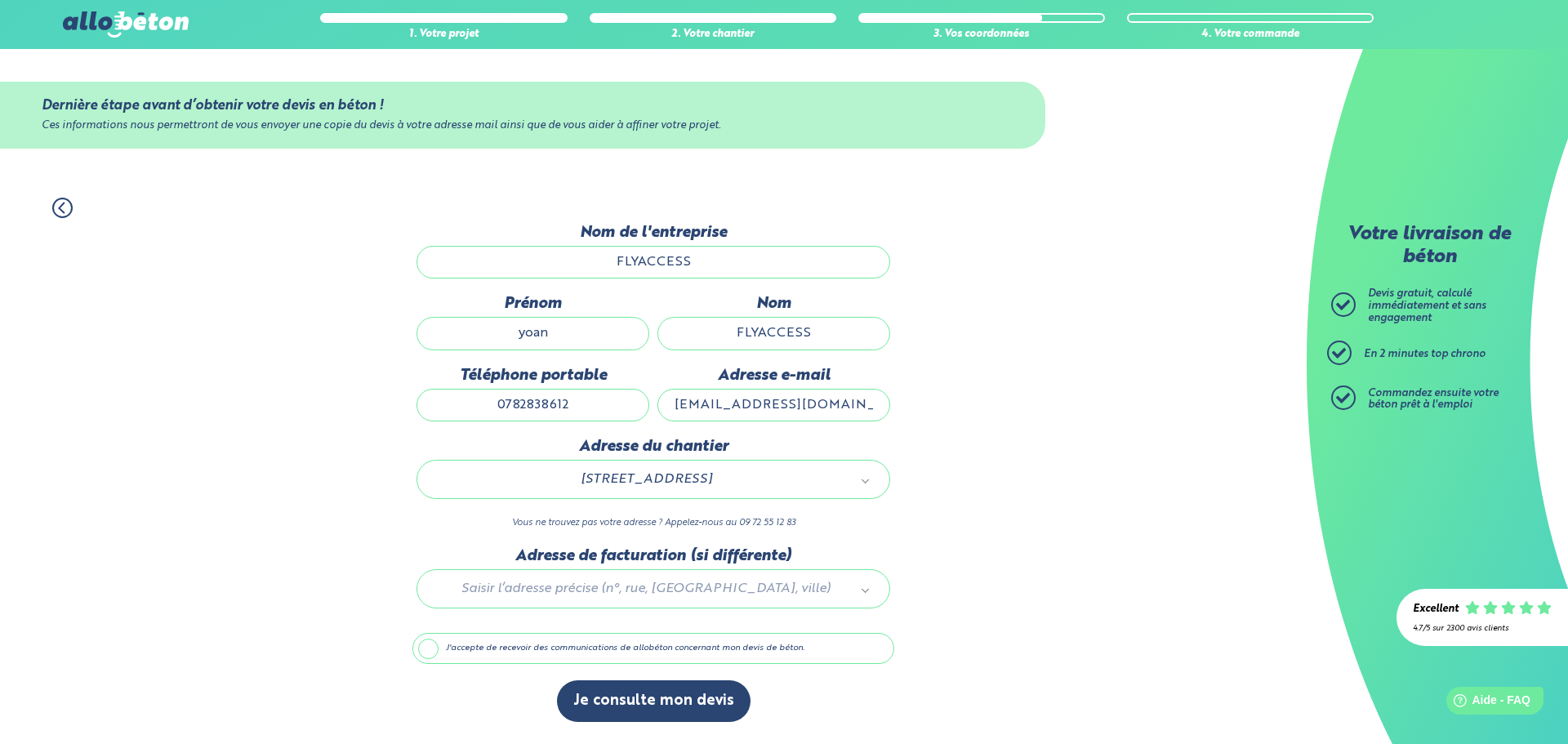
click at [857, 589] on div at bounding box center [654, 587] width 482 height 78
click at [670, 700] on button "Je consulte mon devis" at bounding box center [654, 701] width 194 height 41
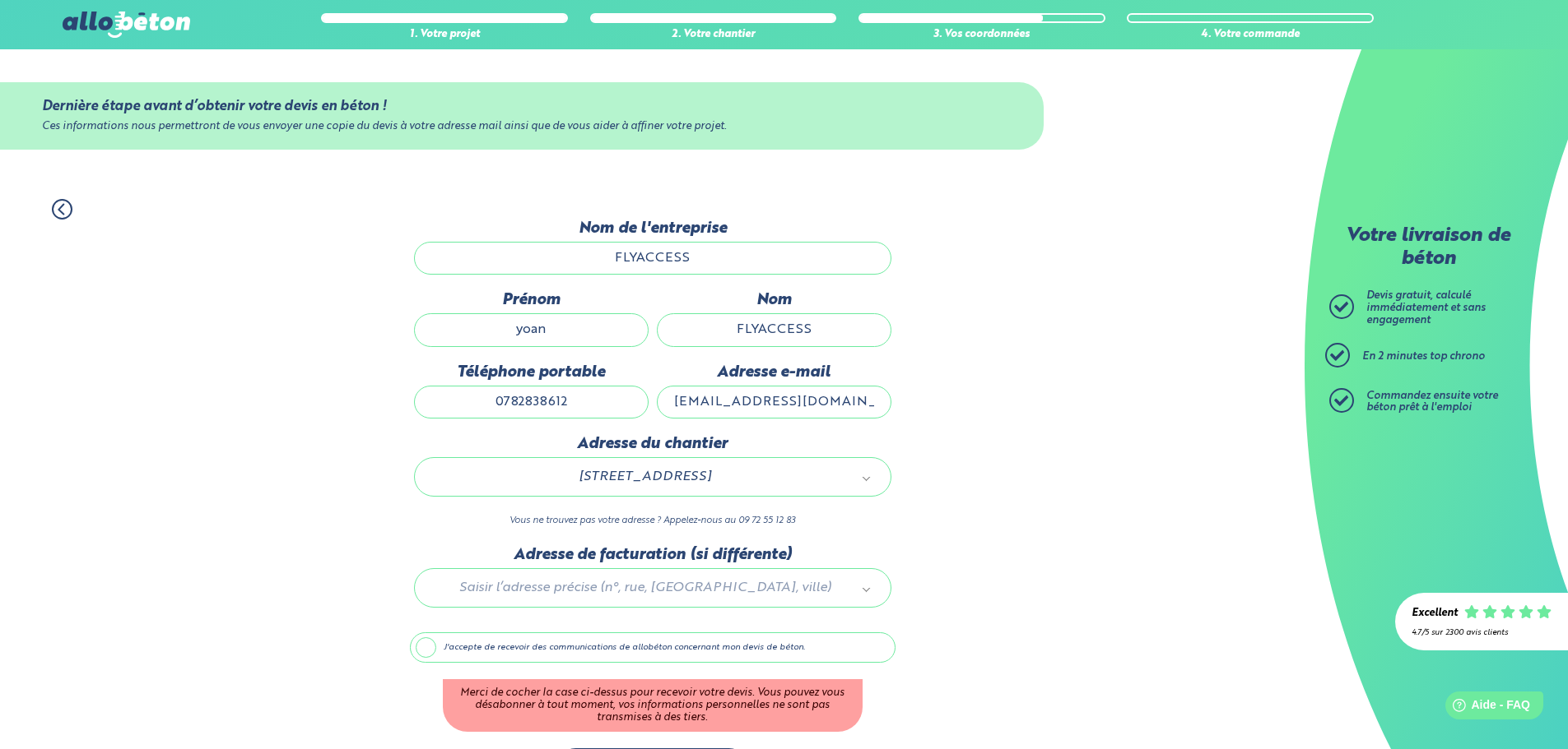
click at [420, 642] on label "J'accepte de recevoir des communications de allobéton concernant mon devis de b…" at bounding box center [653, 647] width 486 height 31
click at [0, 0] on input "J'accepte de recevoir des communications de allobéton concernant mon devis de b…" at bounding box center [0, 0] width 0 height 0
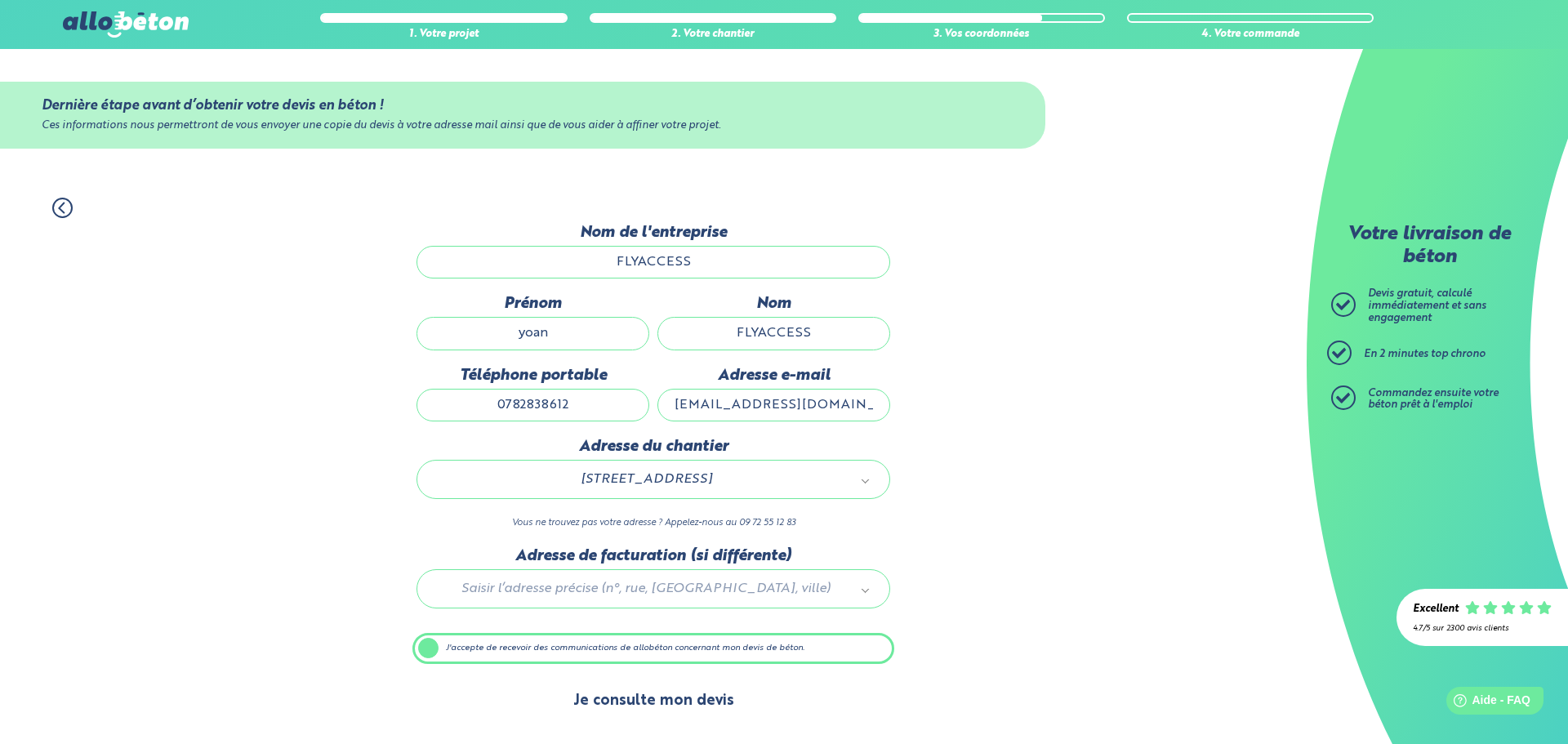
drag, startPoint x: 676, startPoint y: 702, endPoint x: 688, endPoint y: 701, distance: 12.0
click at [678, 702] on button "Je consulte mon devis" at bounding box center [654, 701] width 194 height 41
